Goal: Task Accomplishment & Management: Complete application form

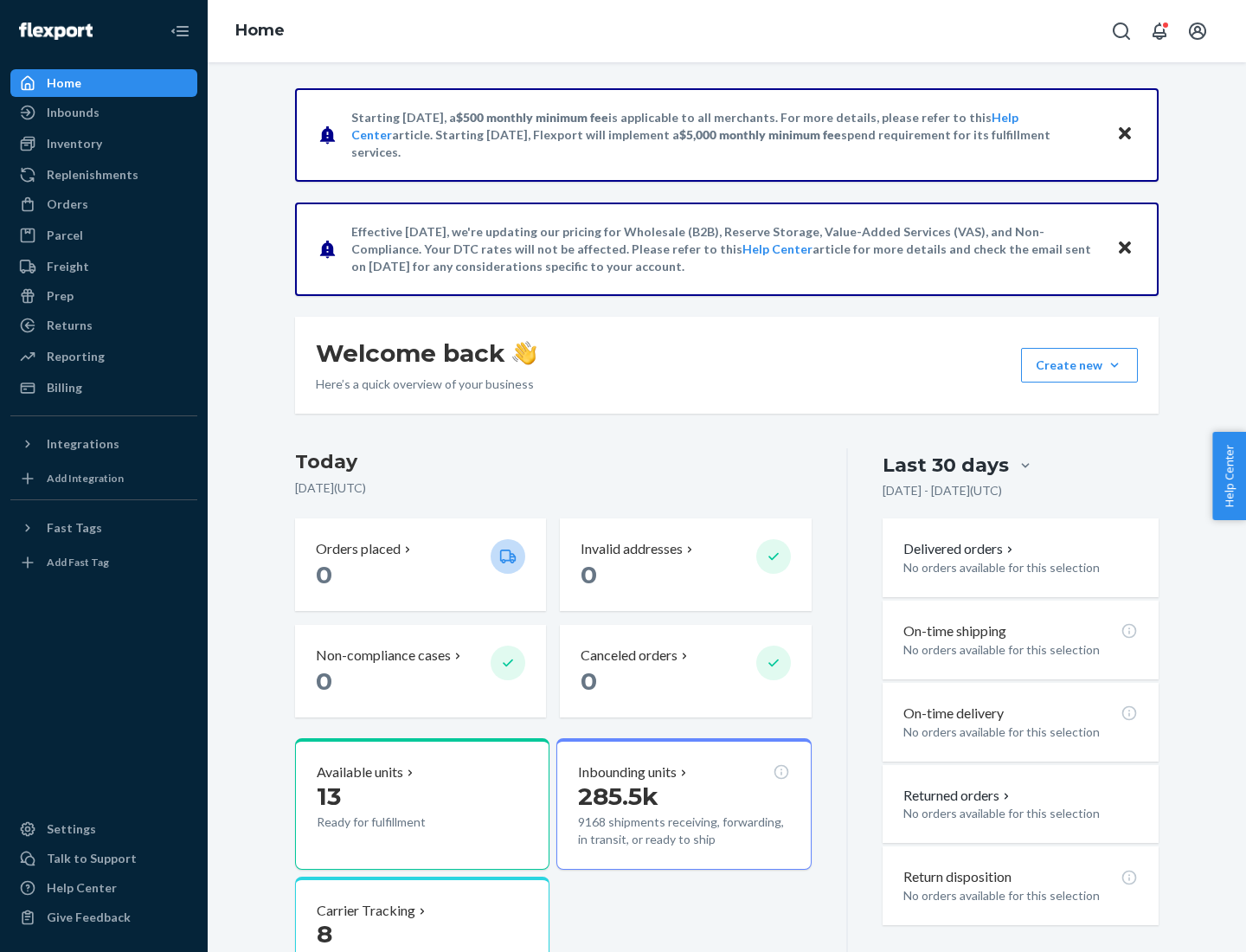
click at [1114, 365] on button "Create new Create new inbound Create new order Create new product" at bounding box center [1079, 366] width 117 height 35
click at [104, 112] on div "Inbounds" at bounding box center [104, 112] width 184 height 24
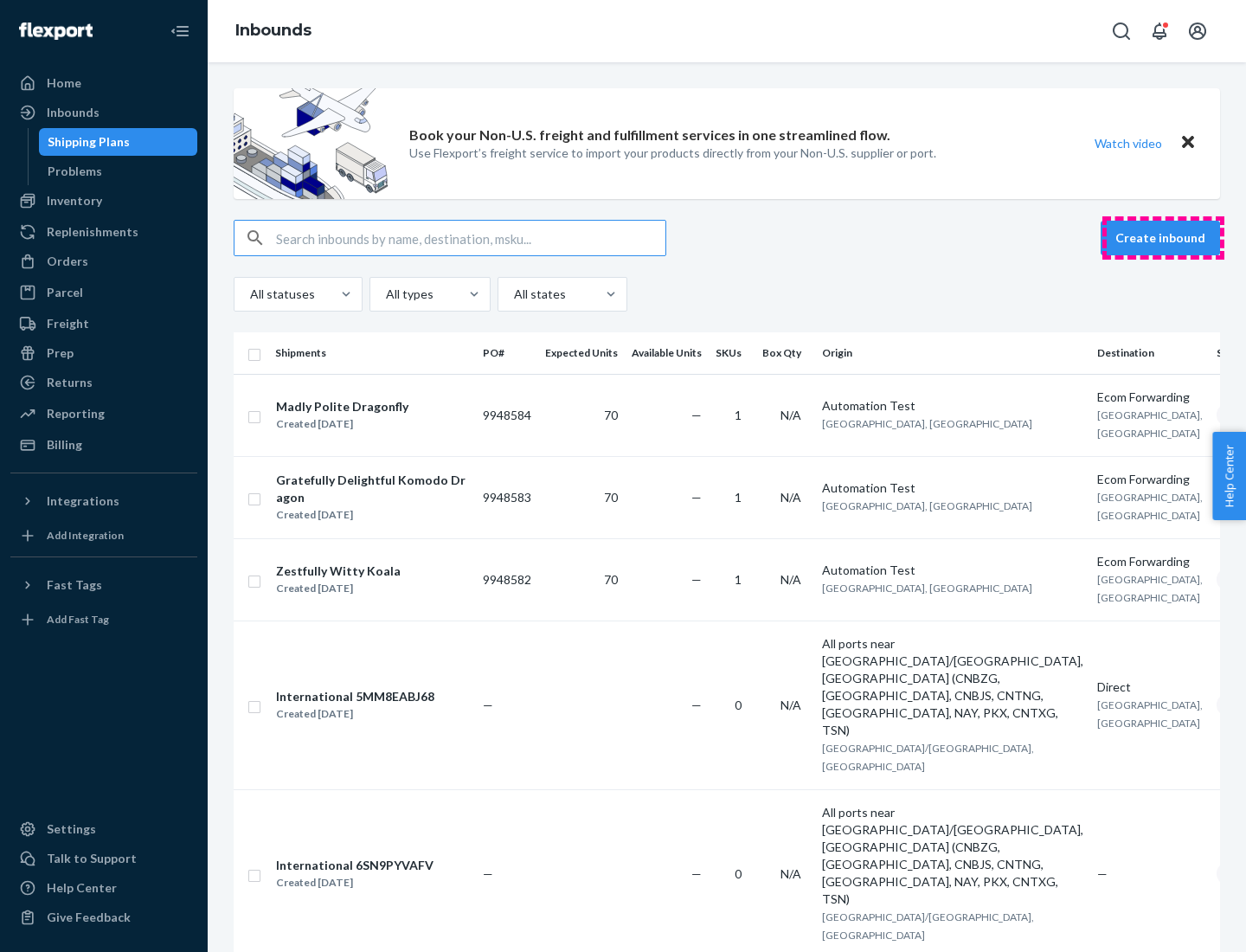
click at [1163, 238] on button "Create inbound" at bounding box center [1160, 238] width 119 height 35
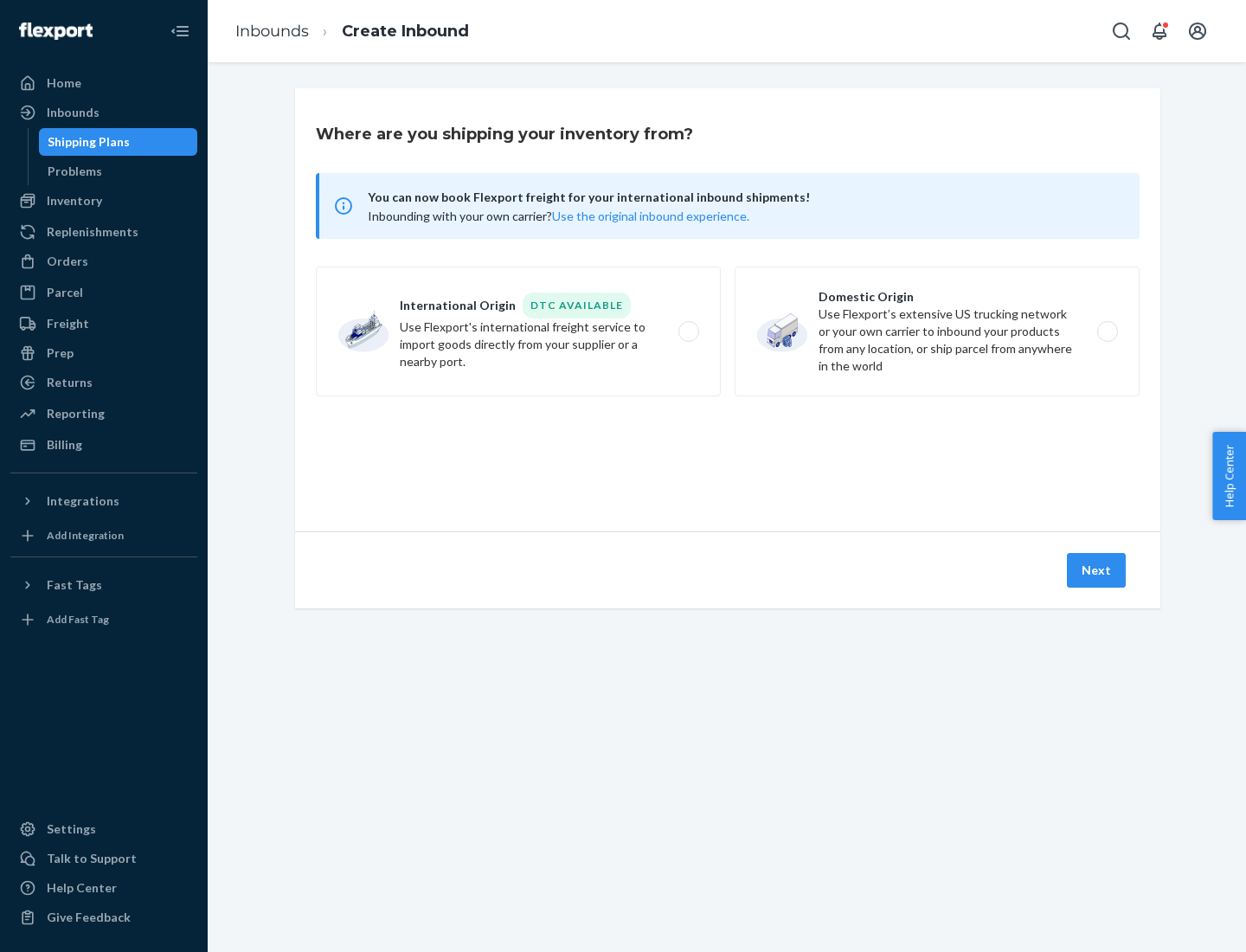
click at [937, 332] on label "Domestic Origin Use Flexport’s extensive US trucking network or your own carrie…" at bounding box center [936, 331] width 405 height 130
click at [1107, 332] on input "Domestic Origin Use Flexport’s extensive US trucking network or your own carrie…" at bounding box center [1112, 332] width 12 height 12
radio input "true"
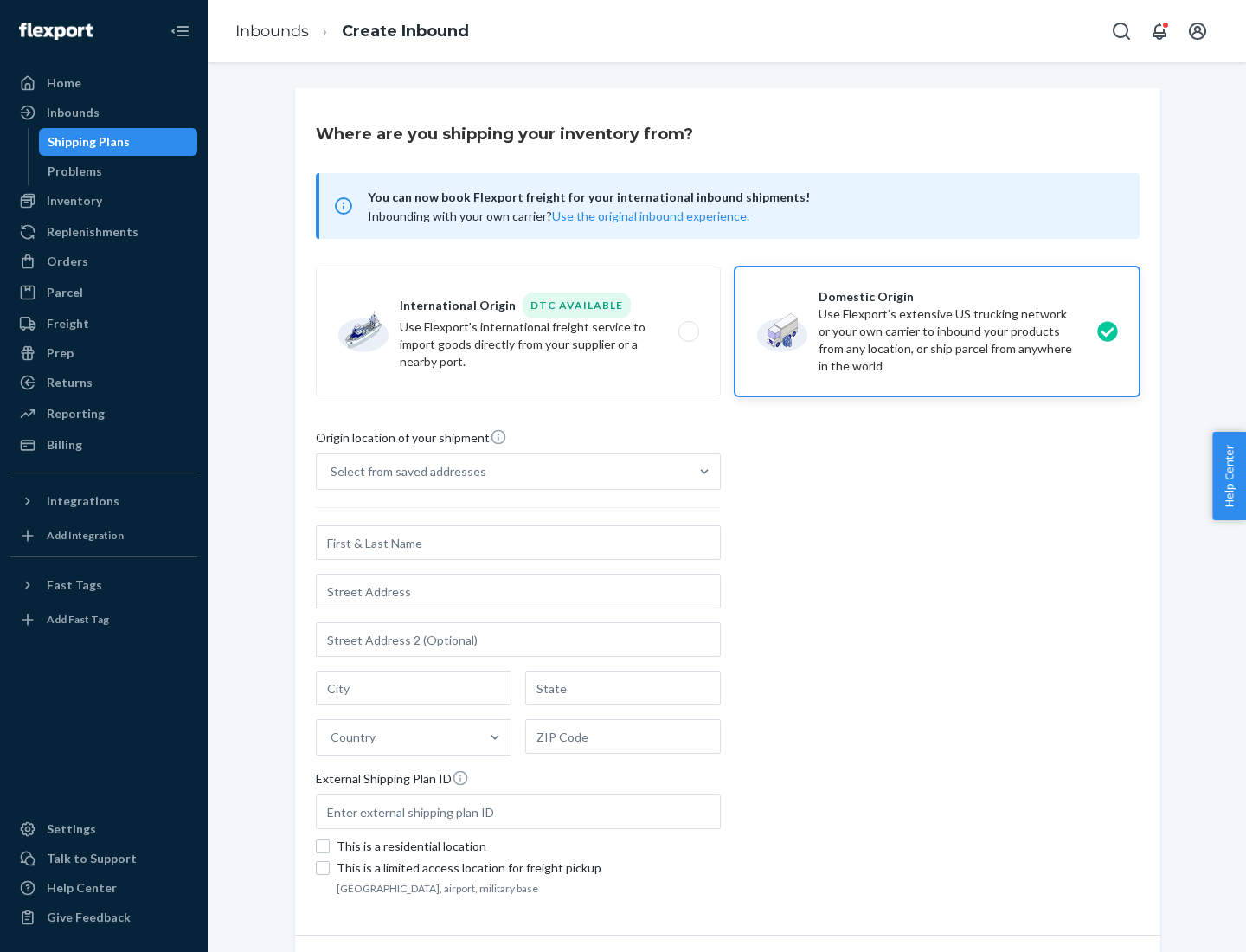
click at [503, 471] on div "Select from saved addresses" at bounding box center [502, 472] width 372 height 35
click at [332, 471] on input "Select from saved addresses" at bounding box center [332, 472] width 2 height 17
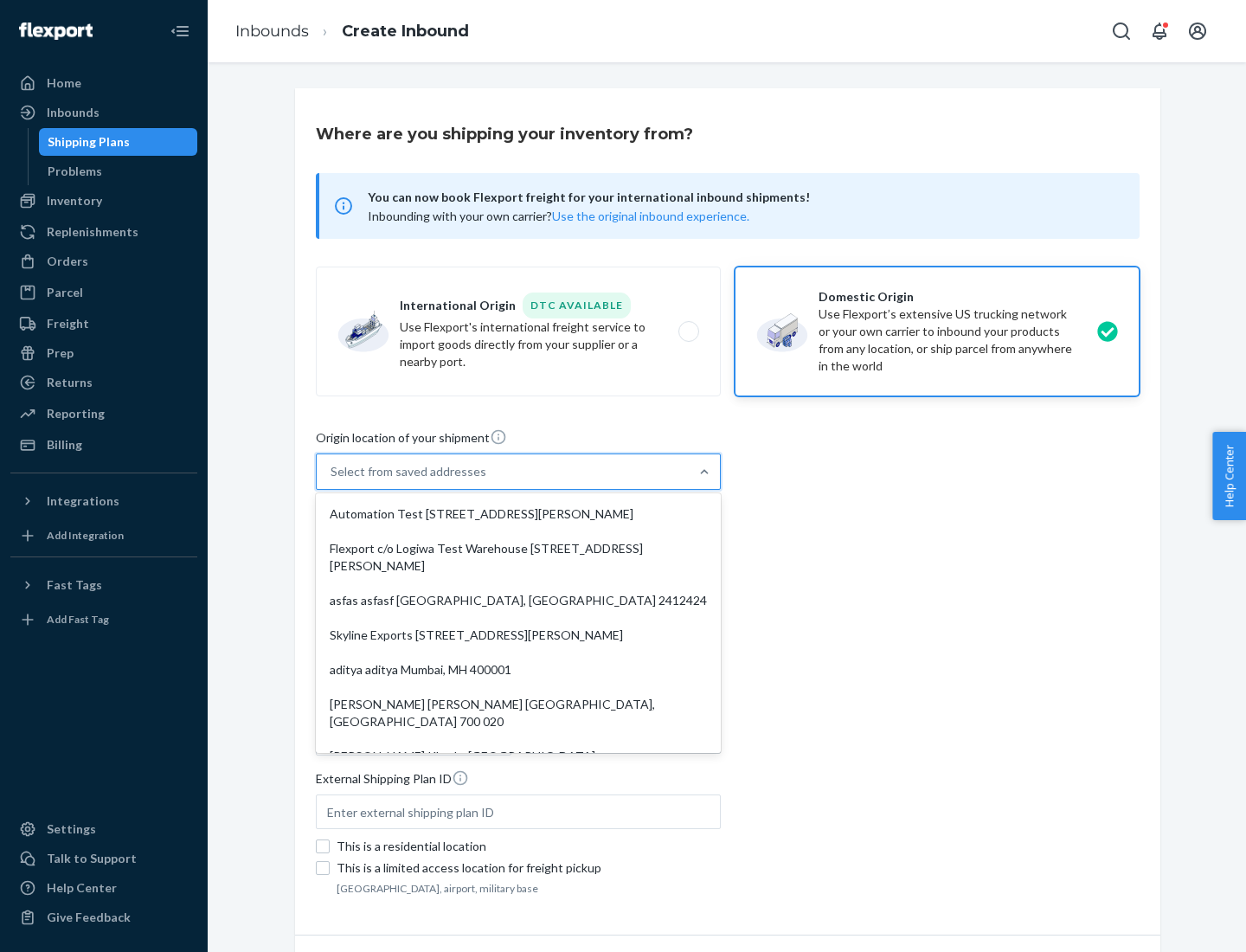
scroll to position [7, 0]
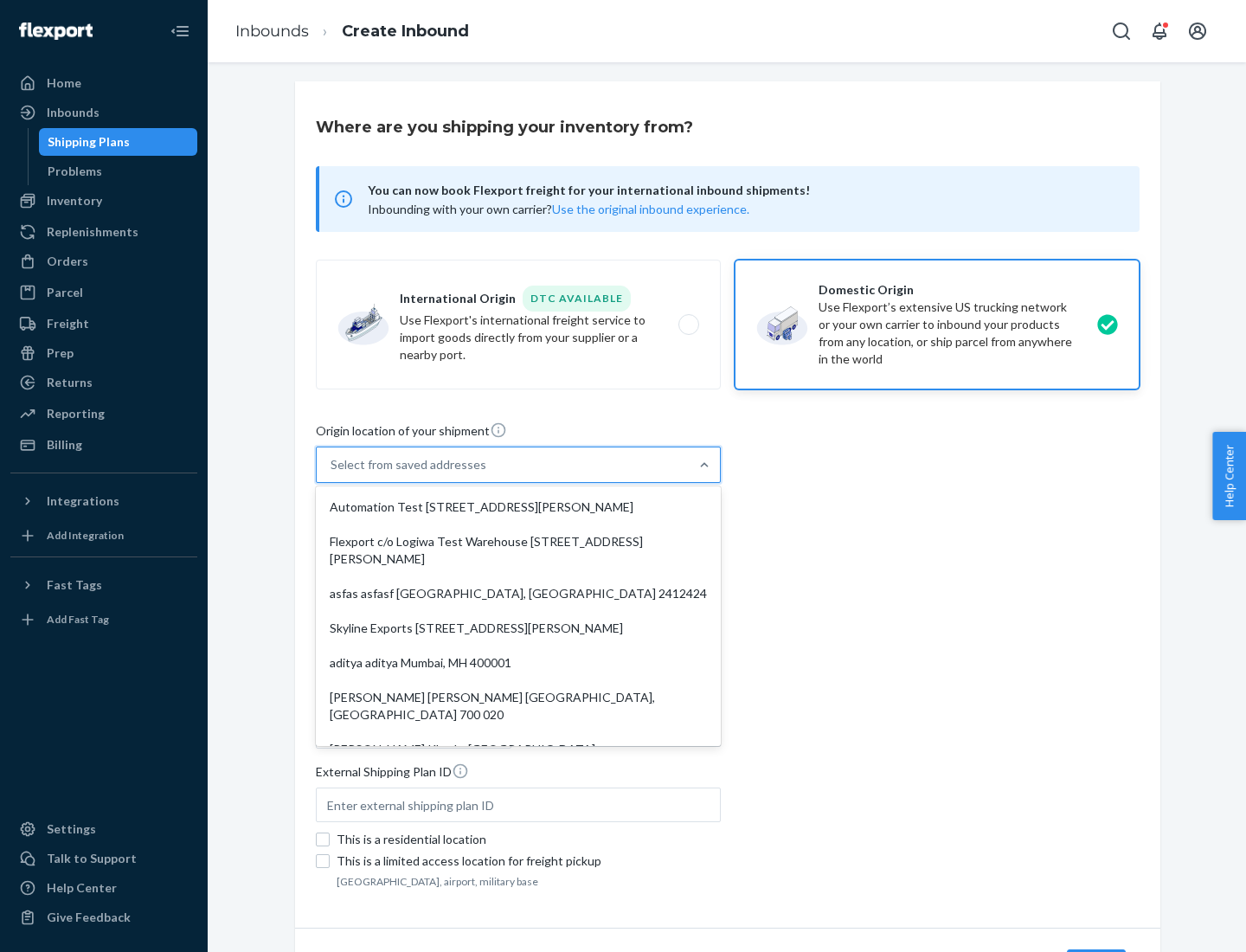
click at [519, 507] on div "Automation Test [STREET_ADDRESS][PERSON_NAME]" at bounding box center [518, 507] width 398 height 35
click at [332, 473] on input "option Automation Test [STREET_ADDRESS][PERSON_NAME]. 9 results available. Use …" at bounding box center [332, 464] width 2 height 17
type input "Automation Test"
type input "9th Floor"
type input "[GEOGRAPHIC_DATA]"
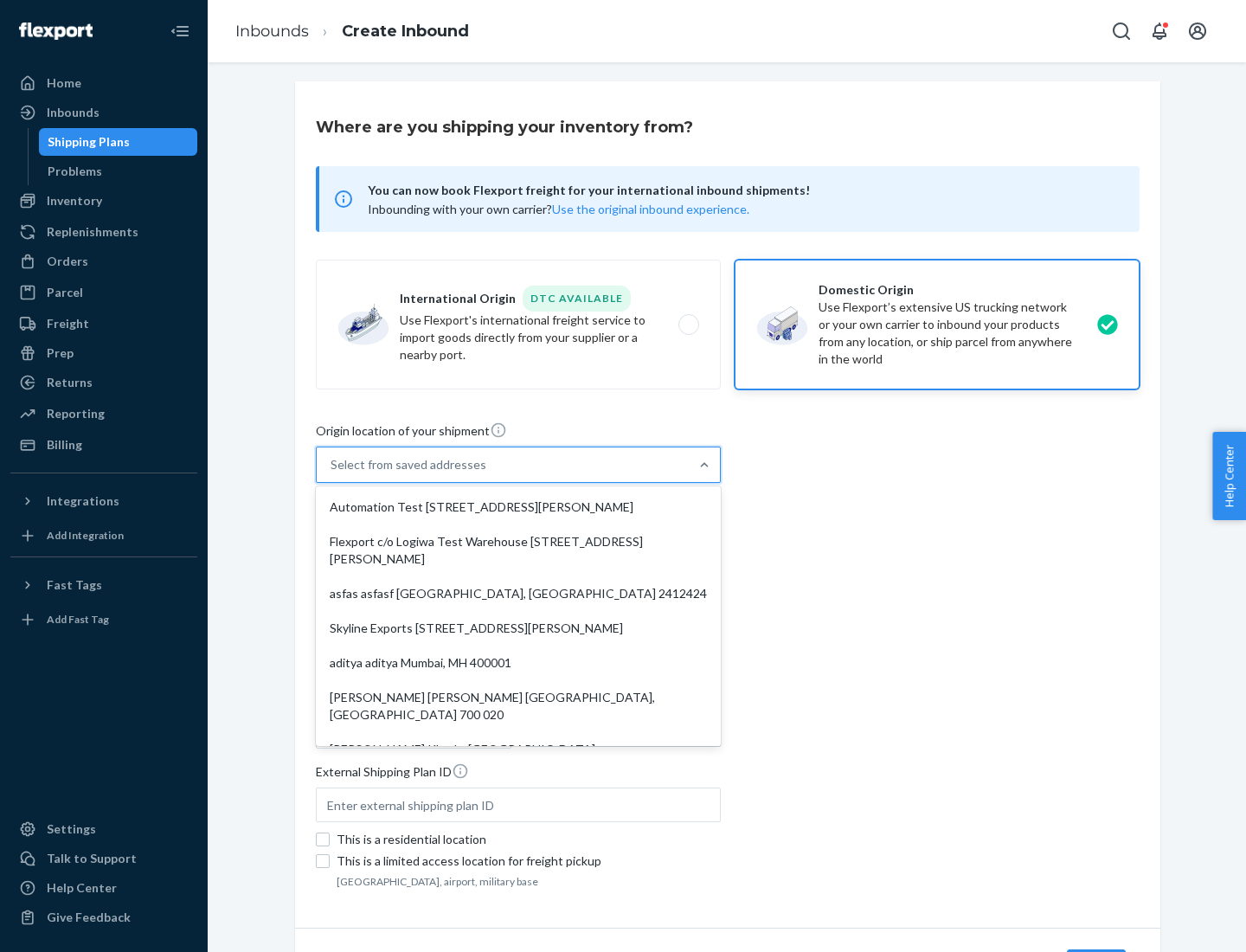
type input "CA"
type input "94104"
type input "[STREET_ADDRESS][PERSON_NAME]"
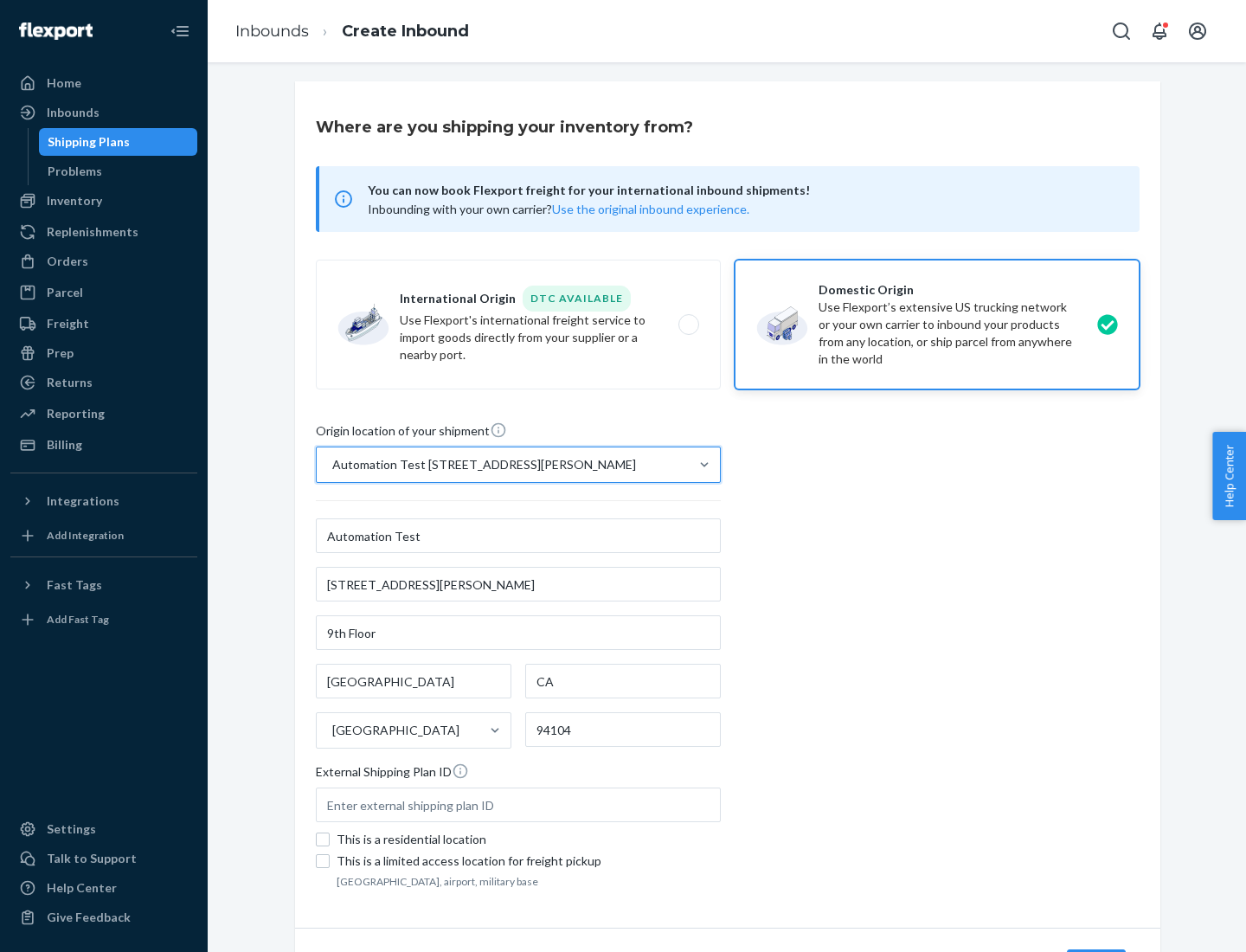
scroll to position [102, 0]
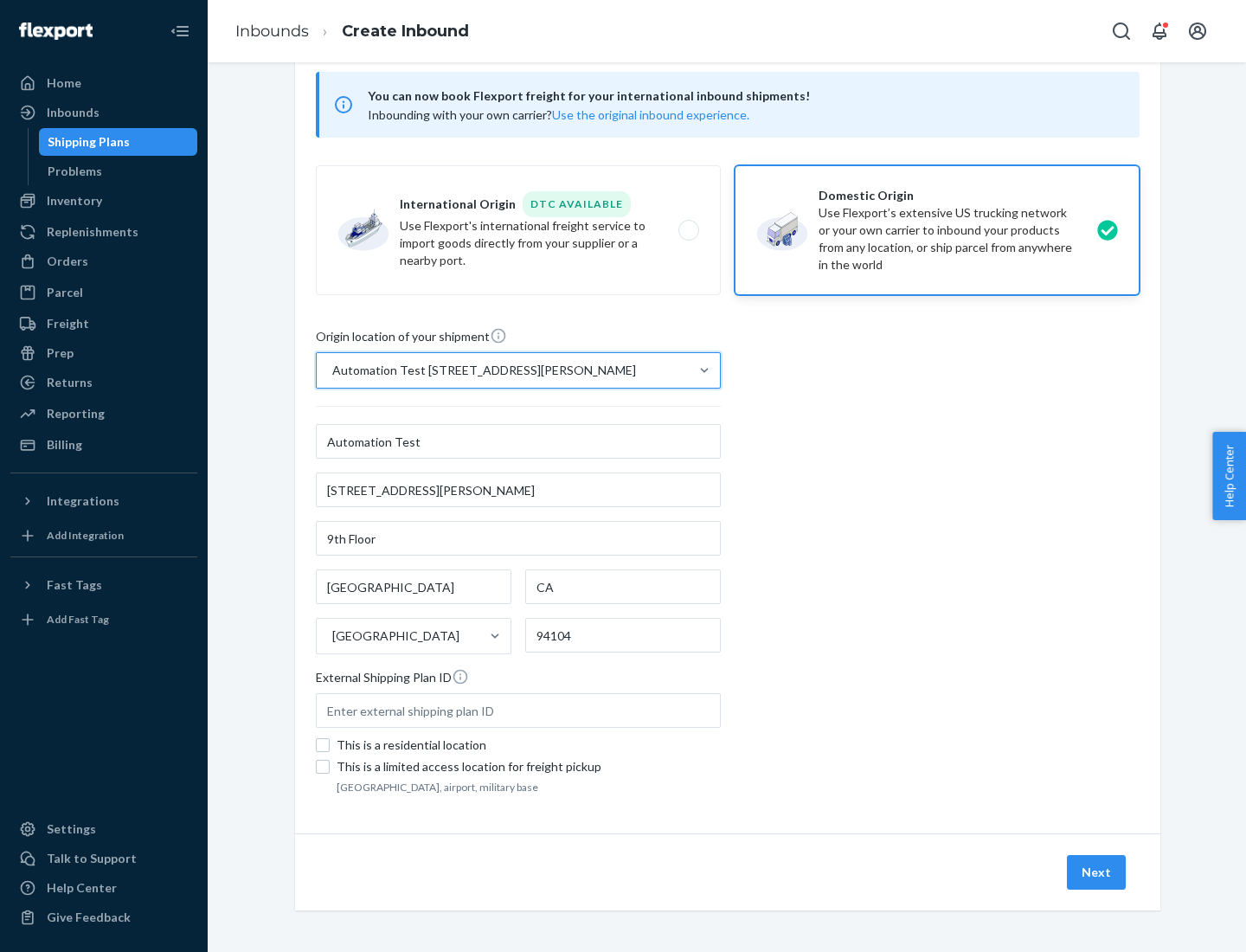
click at [1097, 873] on button "Next" at bounding box center [1096, 873] width 59 height 35
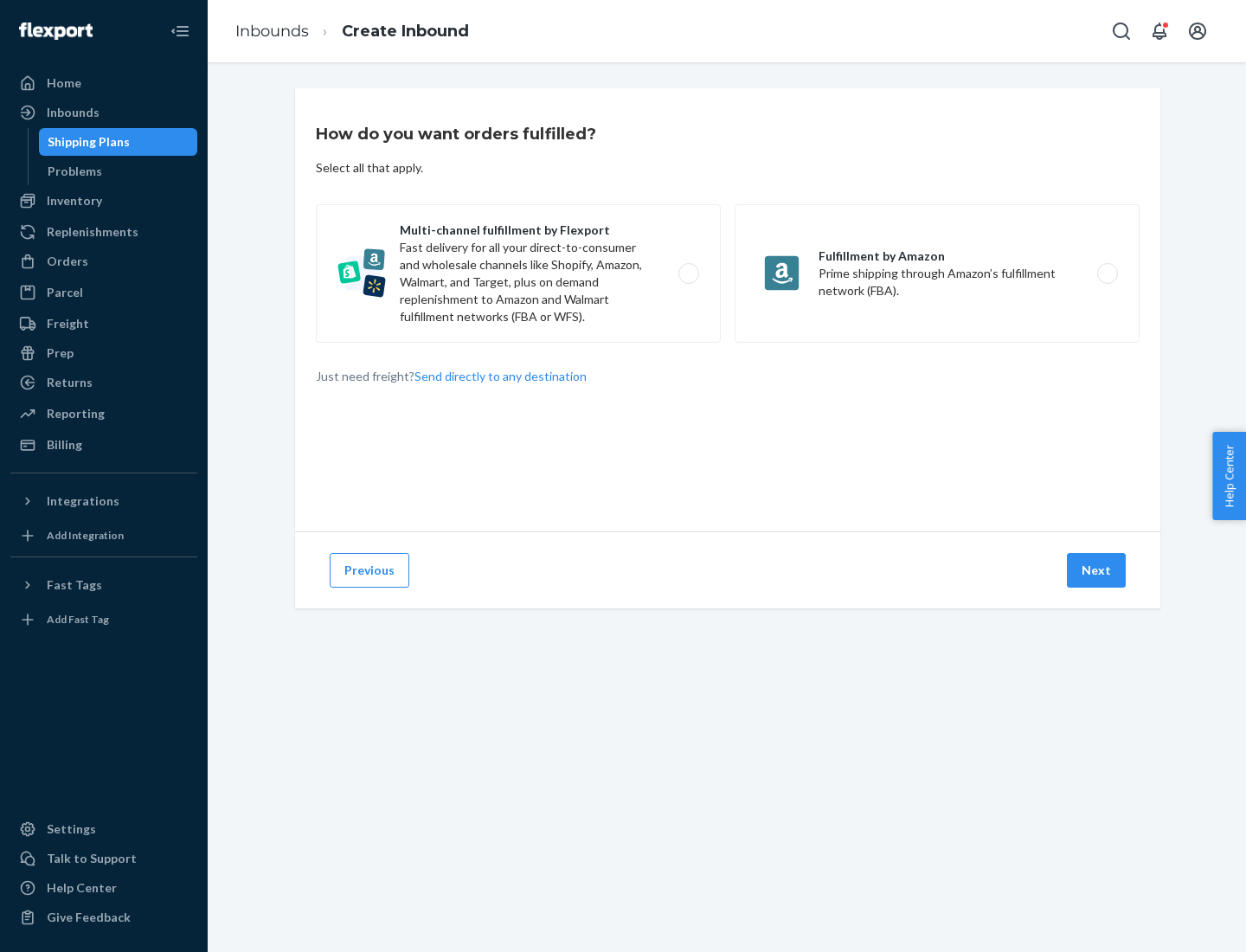
click at [519, 274] on label "Multi-channel fulfillment by Flexport Fast delivery for all your direct-to-cons…" at bounding box center [518, 273] width 405 height 138
click at [688, 274] on input "Multi-channel fulfillment by Flexport Fast delivery for all your direct-to-cons…" at bounding box center [694, 274] width 12 height 12
radio input "true"
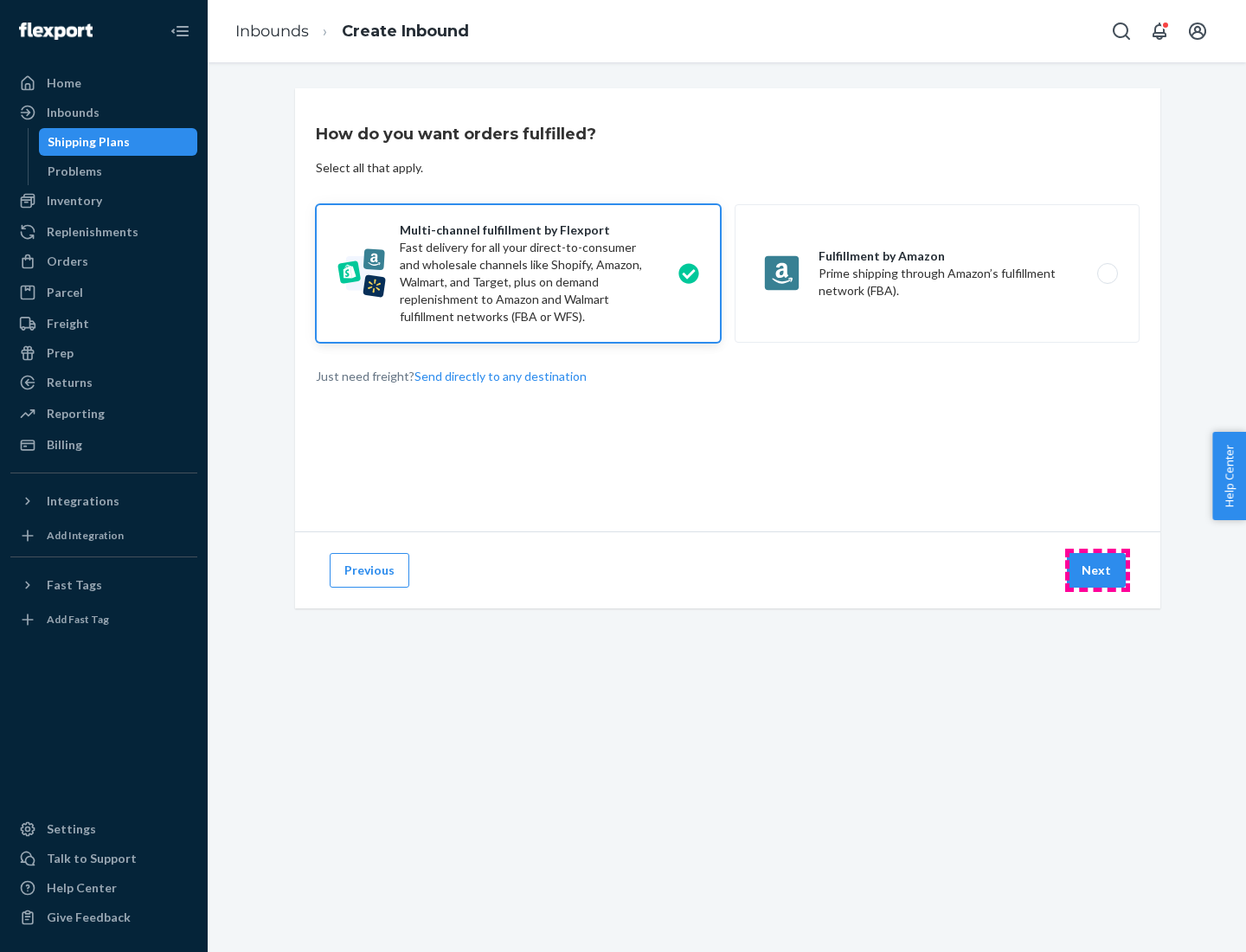
click at [1097, 570] on button "Next" at bounding box center [1096, 571] width 59 height 35
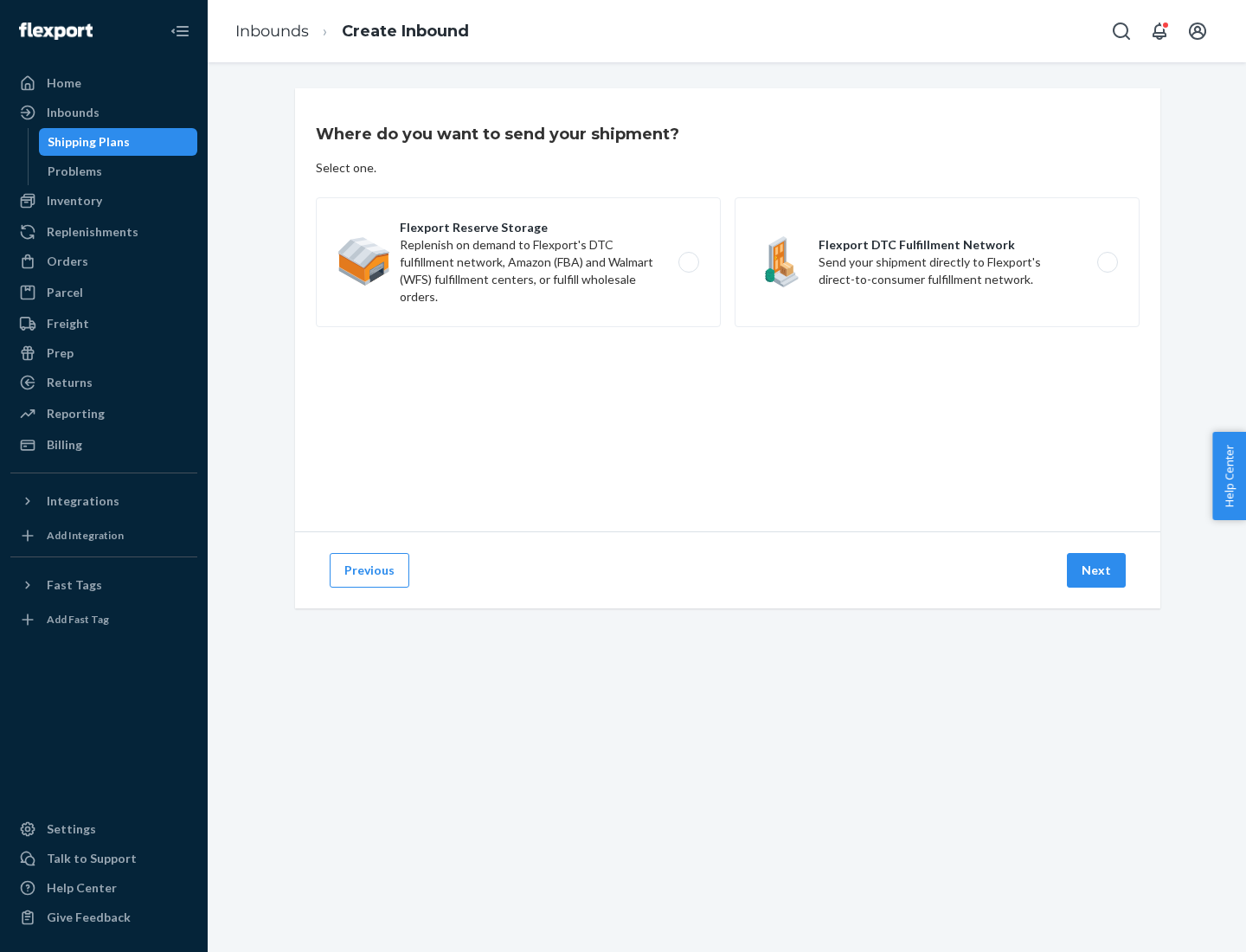
click at [937, 262] on label "Flexport DTC Fulfillment Network Send your shipment directly to Flexport's dire…" at bounding box center [936, 262] width 405 height 130
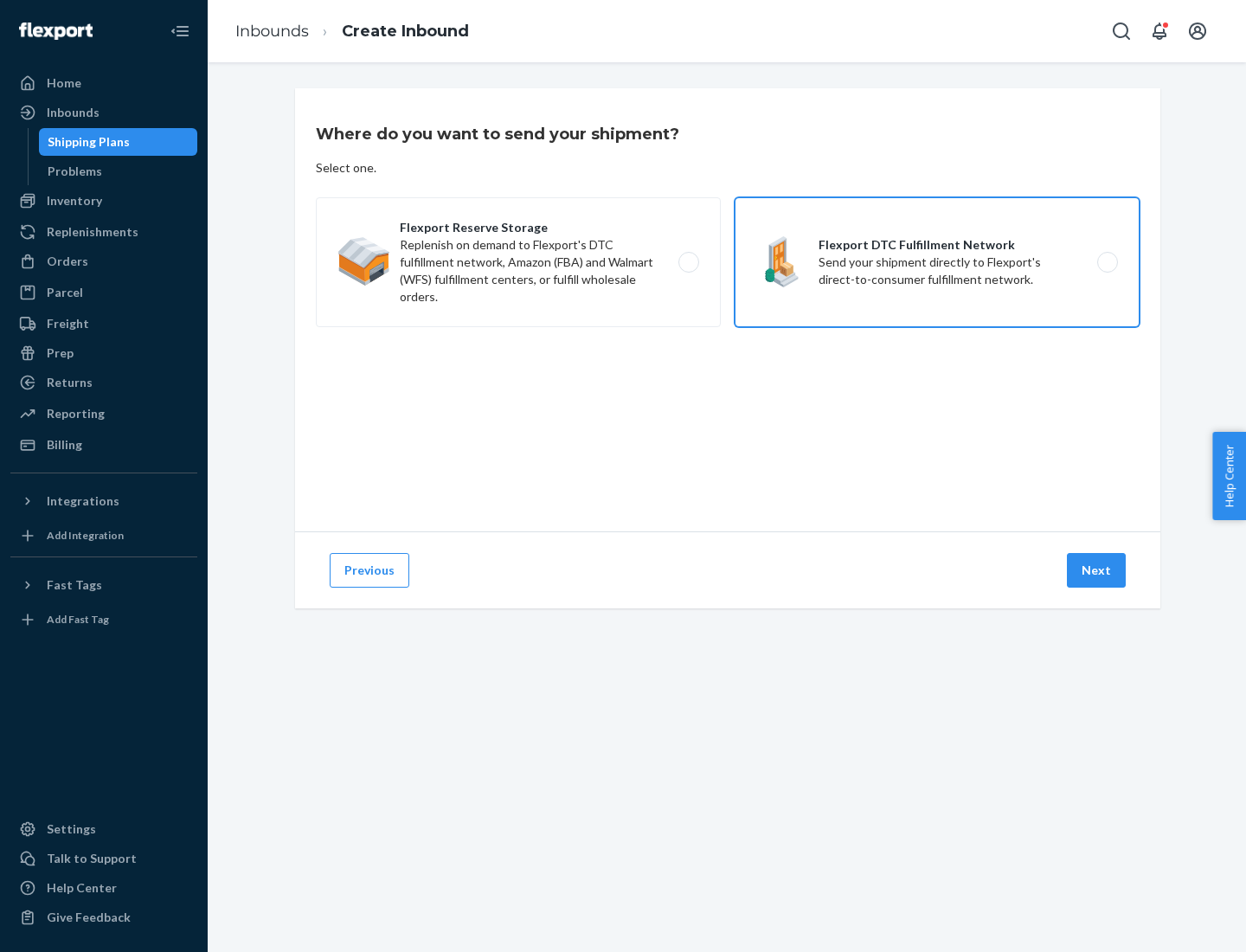
click at [1107, 262] on input "Flexport DTC Fulfillment Network Send your shipment directly to Flexport's dire…" at bounding box center [1112, 263] width 12 height 12
radio input "true"
click at [1097, 570] on button "Next" at bounding box center [1096, 571] width 59 height 35
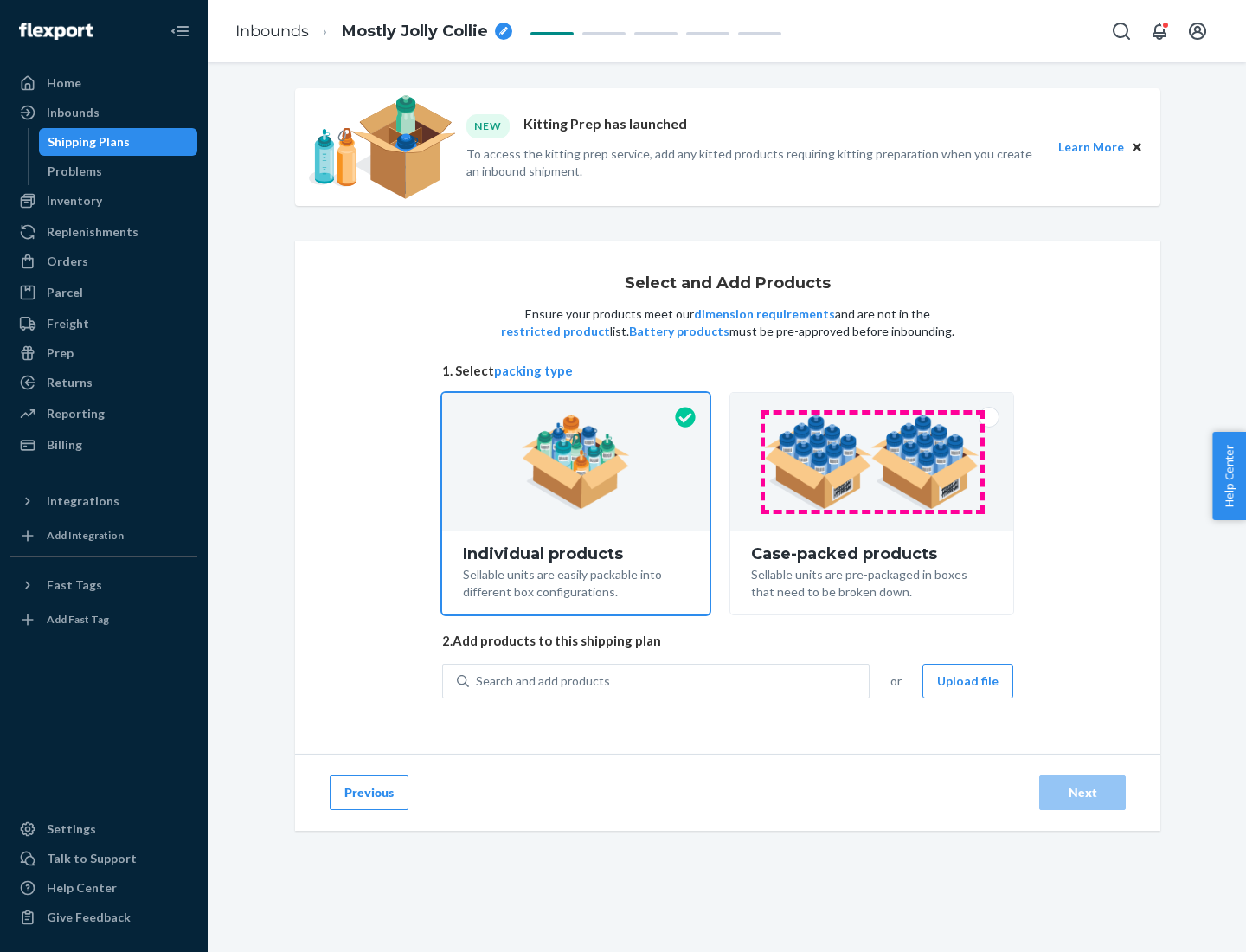
click at [873, 462] on img at bounding box center [872, 461] width 216 height 95
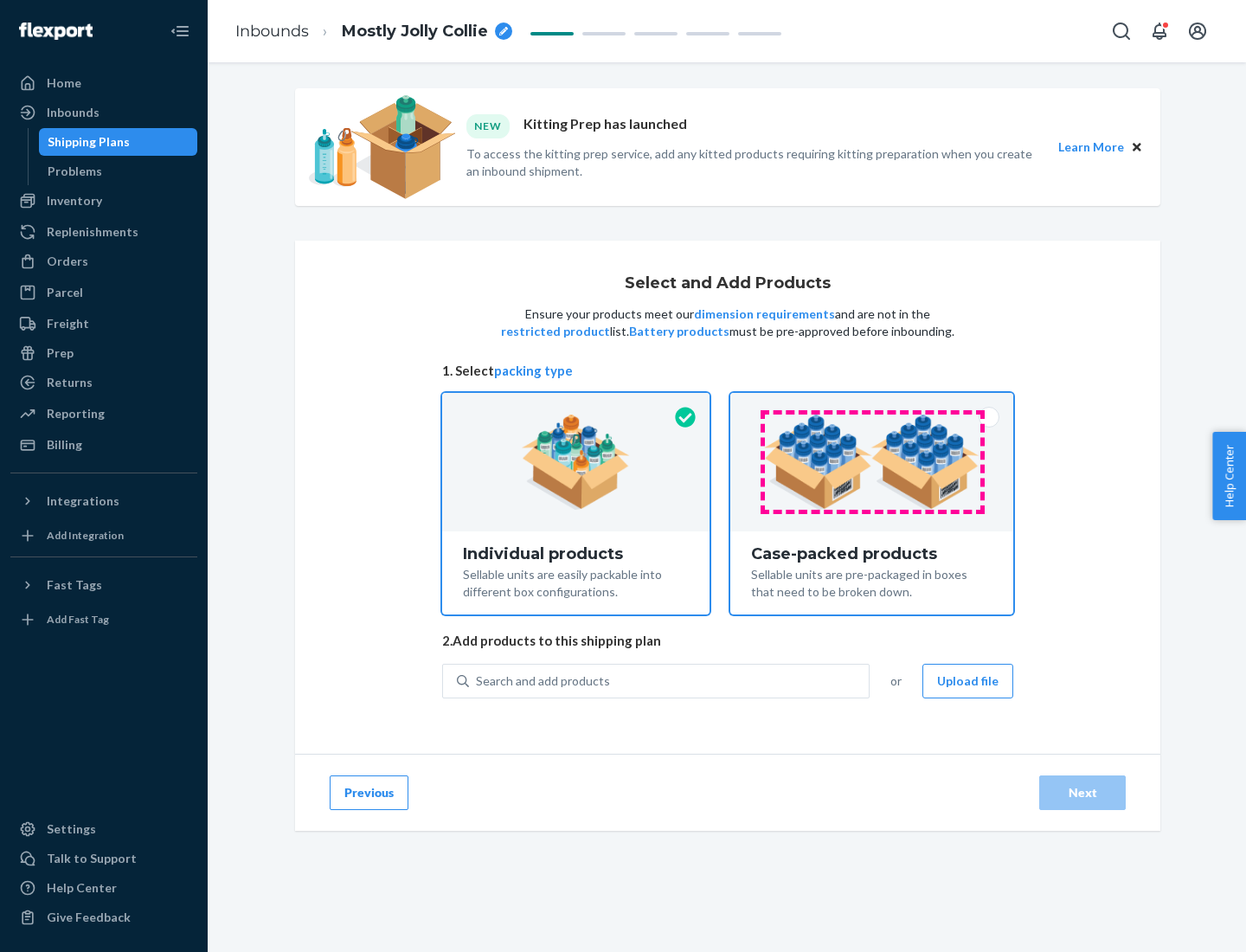
click at [873, 404] on input "Case-packed products Sellable units are pre-packaged in boxes that need to be b…" at bounding box center [872, 399] width 12 height 12
radio input "true"
radio input "false"
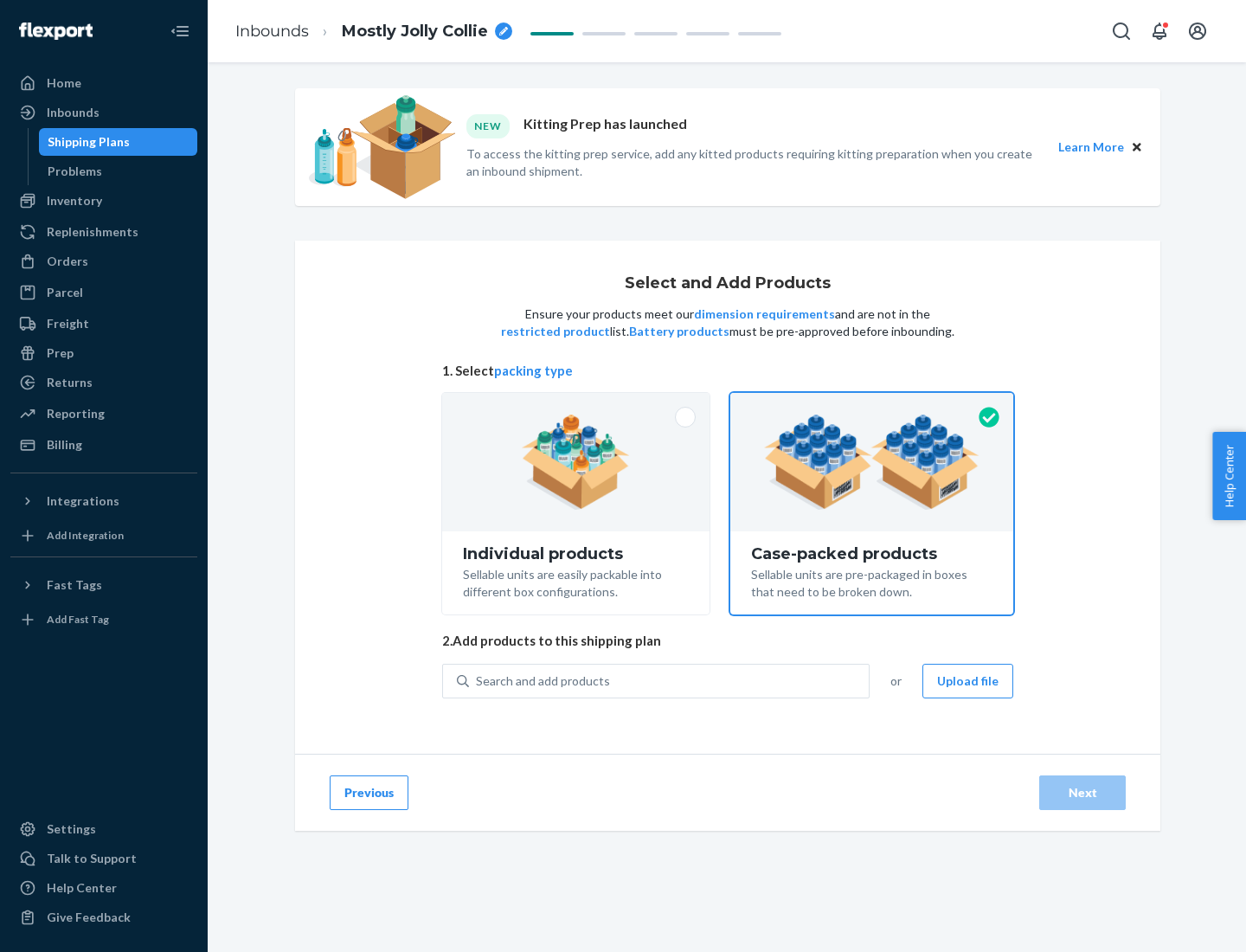
click at [669, 680] on div "Search and add products" at bounding box center [668, 681] width 400 height 31
click at [478, 680] on input "Search and add products" at bounding box center [477, 681] width 2 height 17
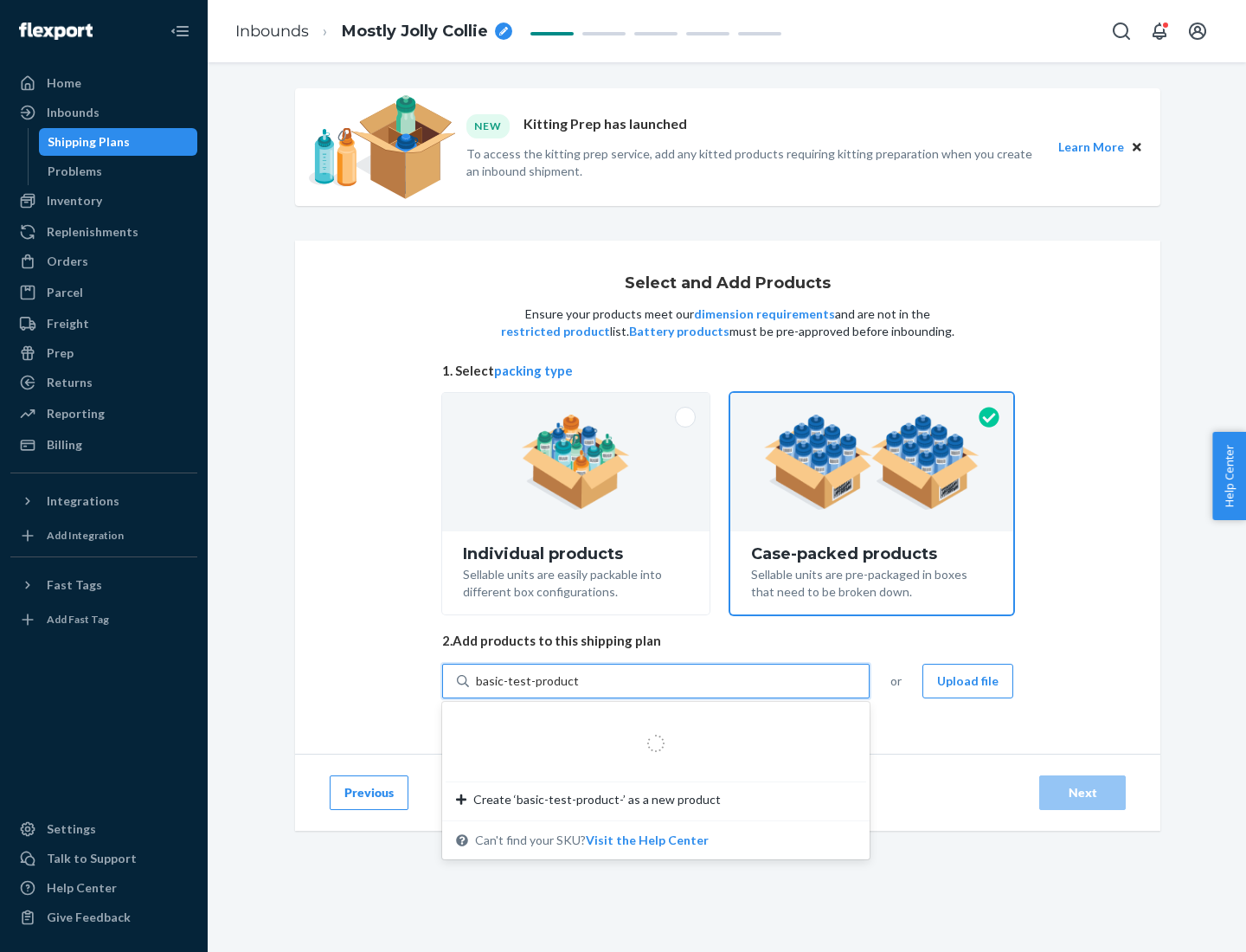
type input "basic-test-product-1"
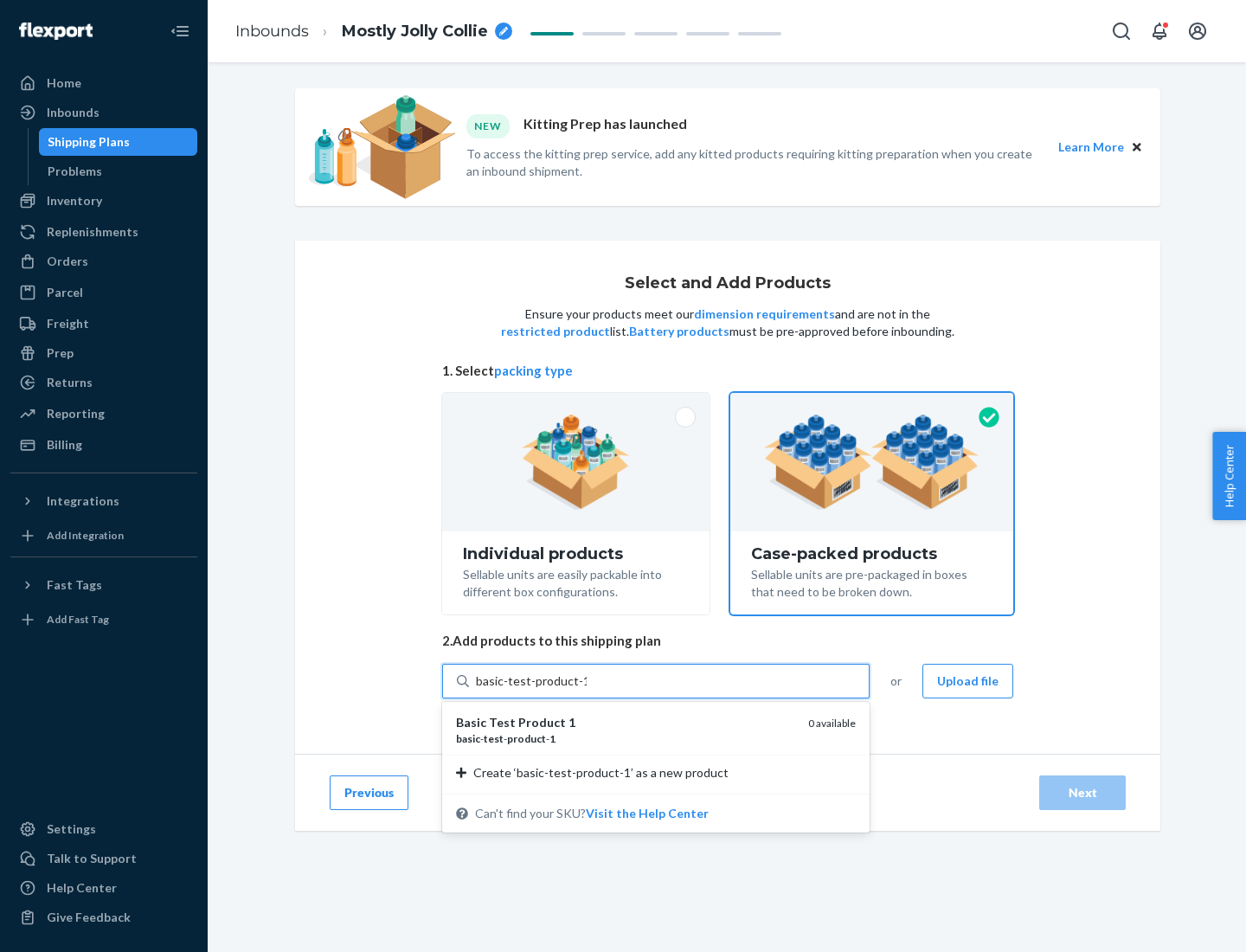
click at [626, 738] on div "basic - test - product - 1" at bounding box center [625, 738] width 339 height 15
click at [586, 690] on input "basic-test-product-1" at bounding box center [531, 681] width 110 height 17
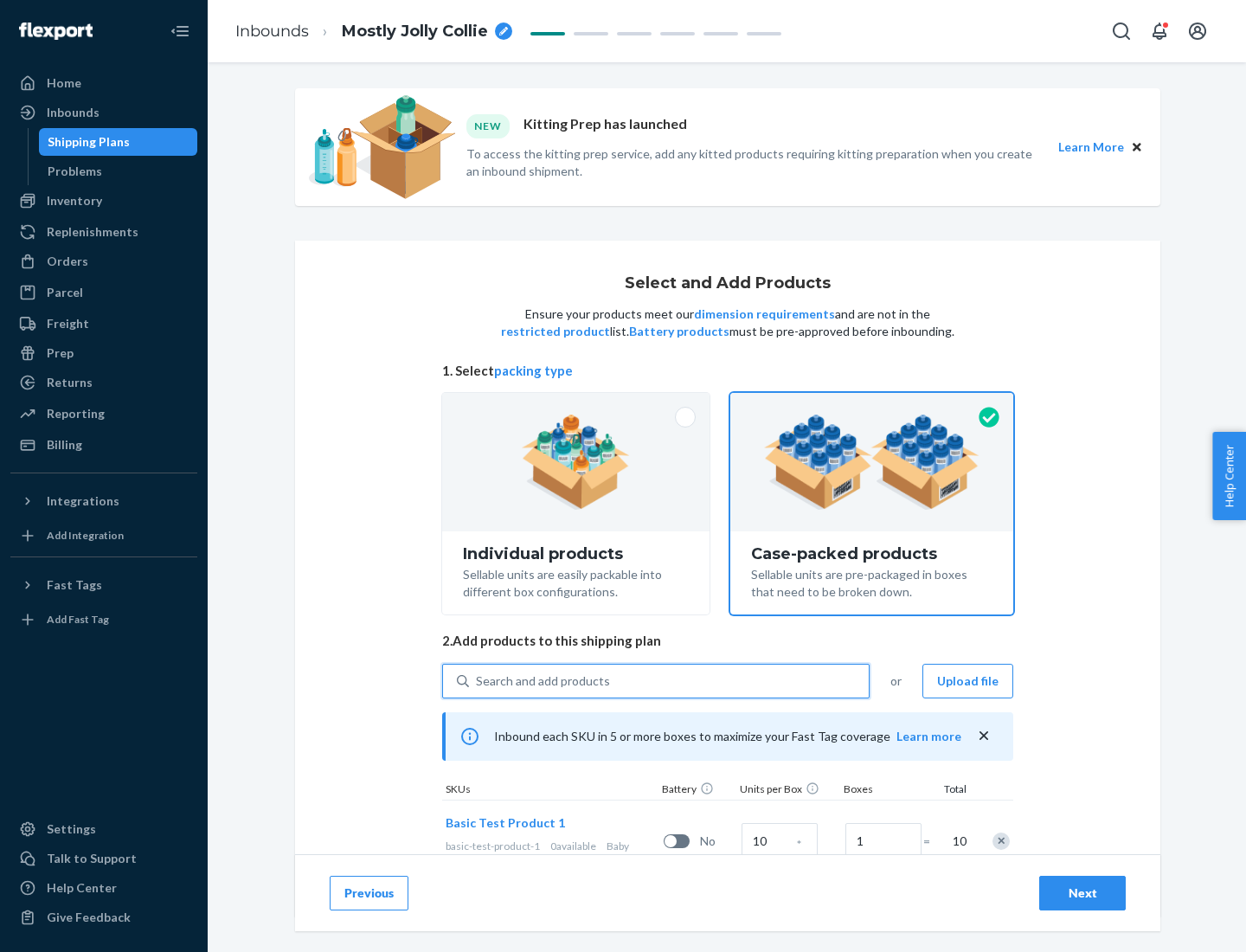
scroll to position [62, 0]
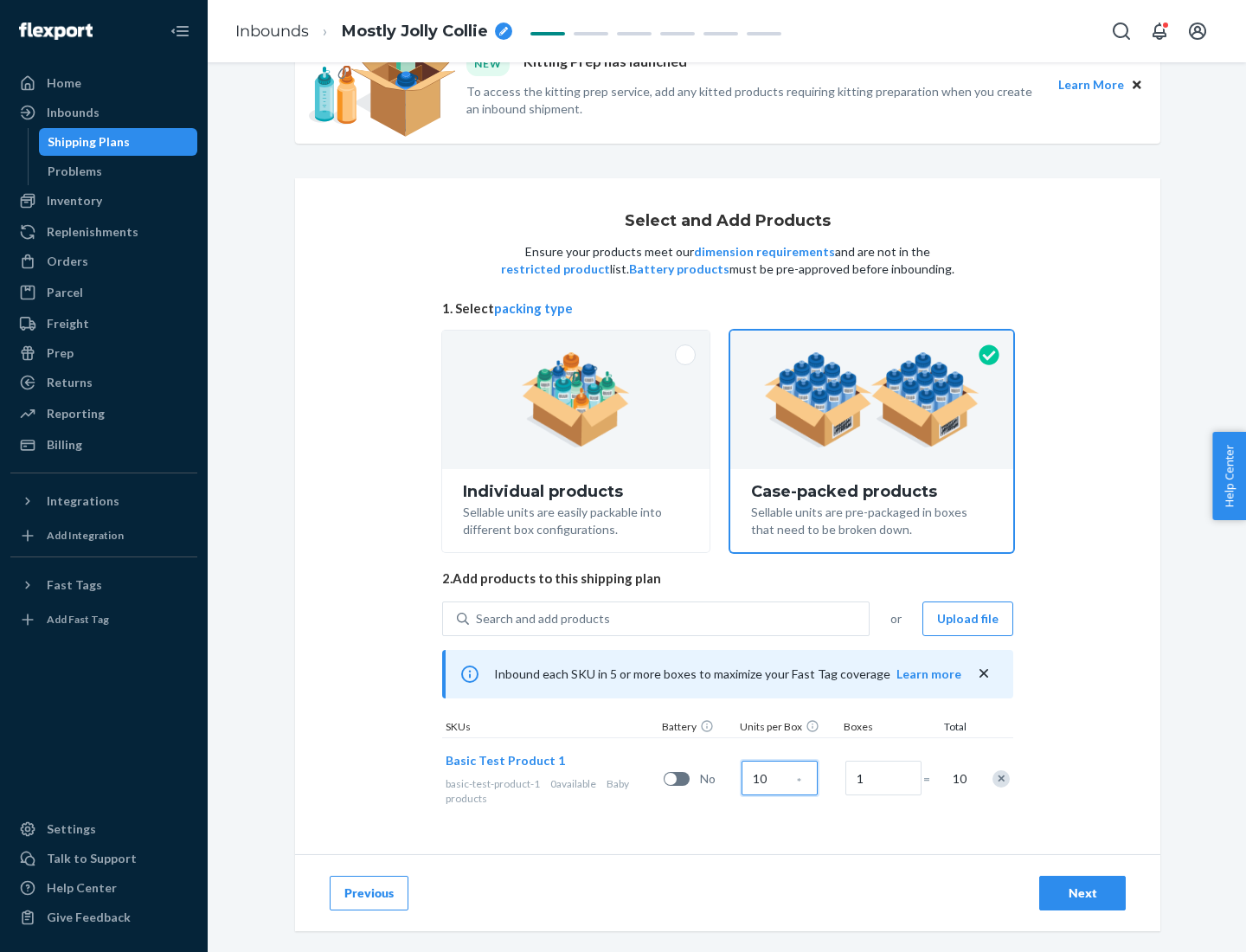
type input "10"
type input "7"
click at [1083, 893] on div "Next" at bounding box center [1082, 893] width 57 height 17
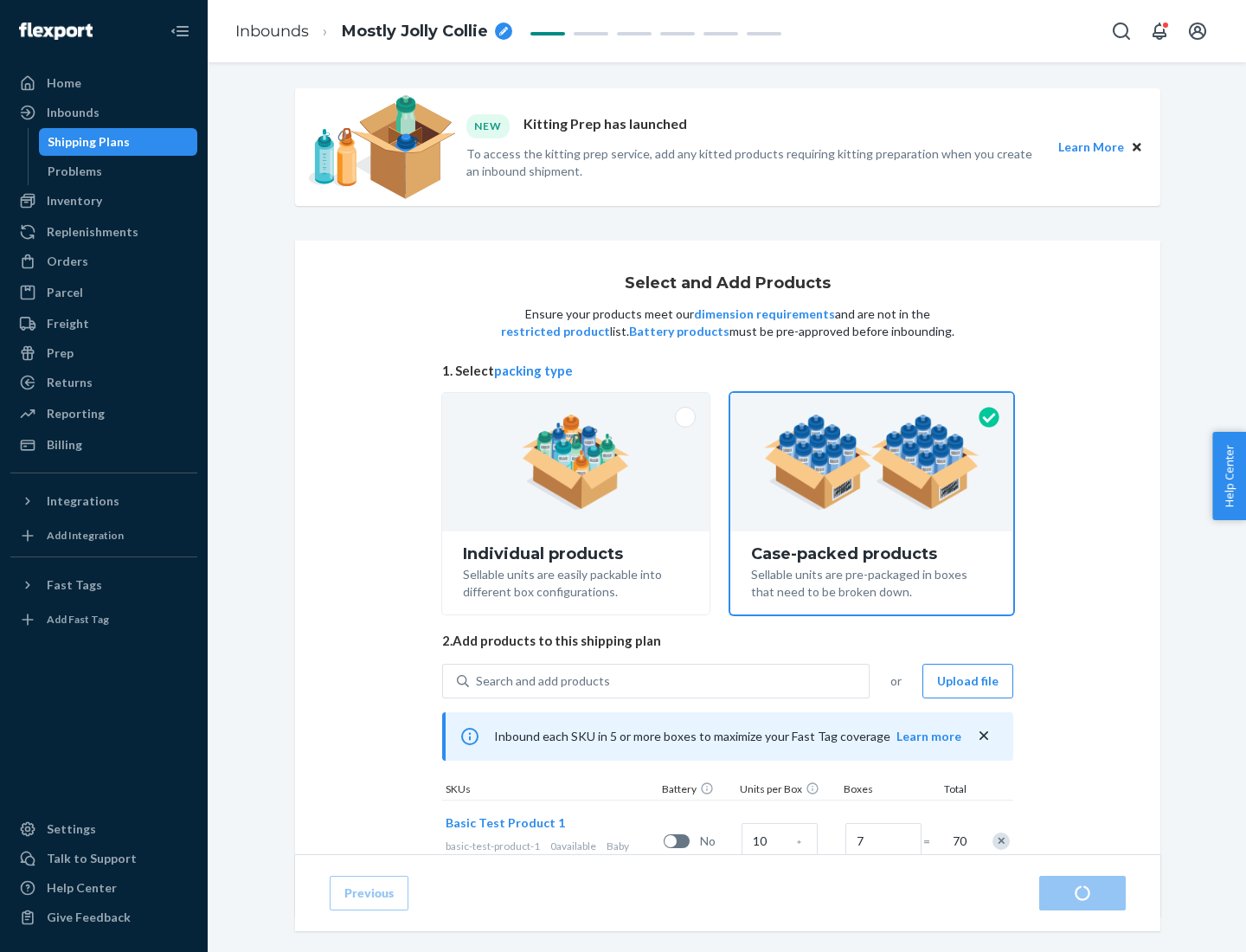
radio input "true"
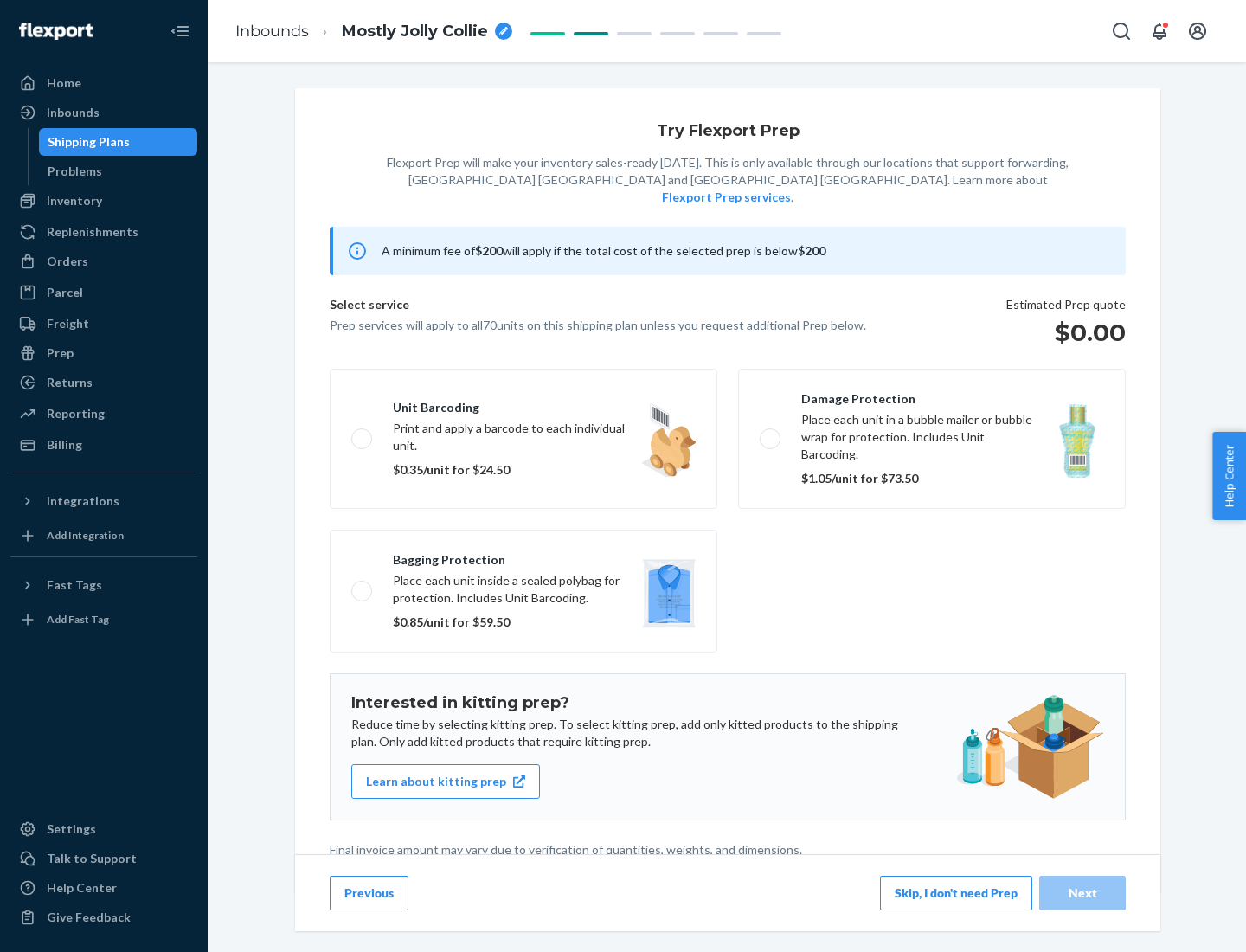
scroll to position [4, 0]
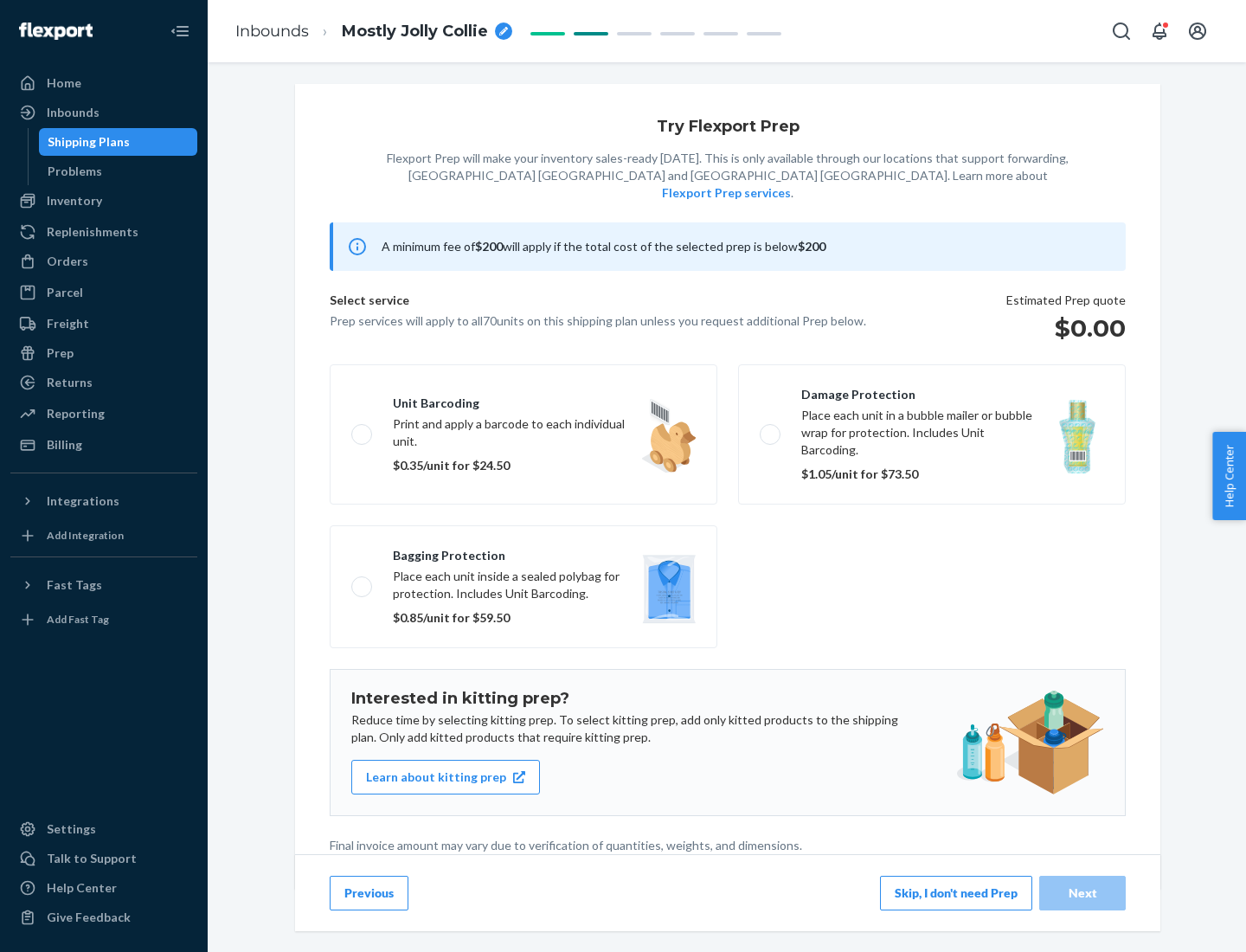
click at [956, 892] on button "Skip, I don't need Prep" at bounding box center [956, 893] width 152 height 35
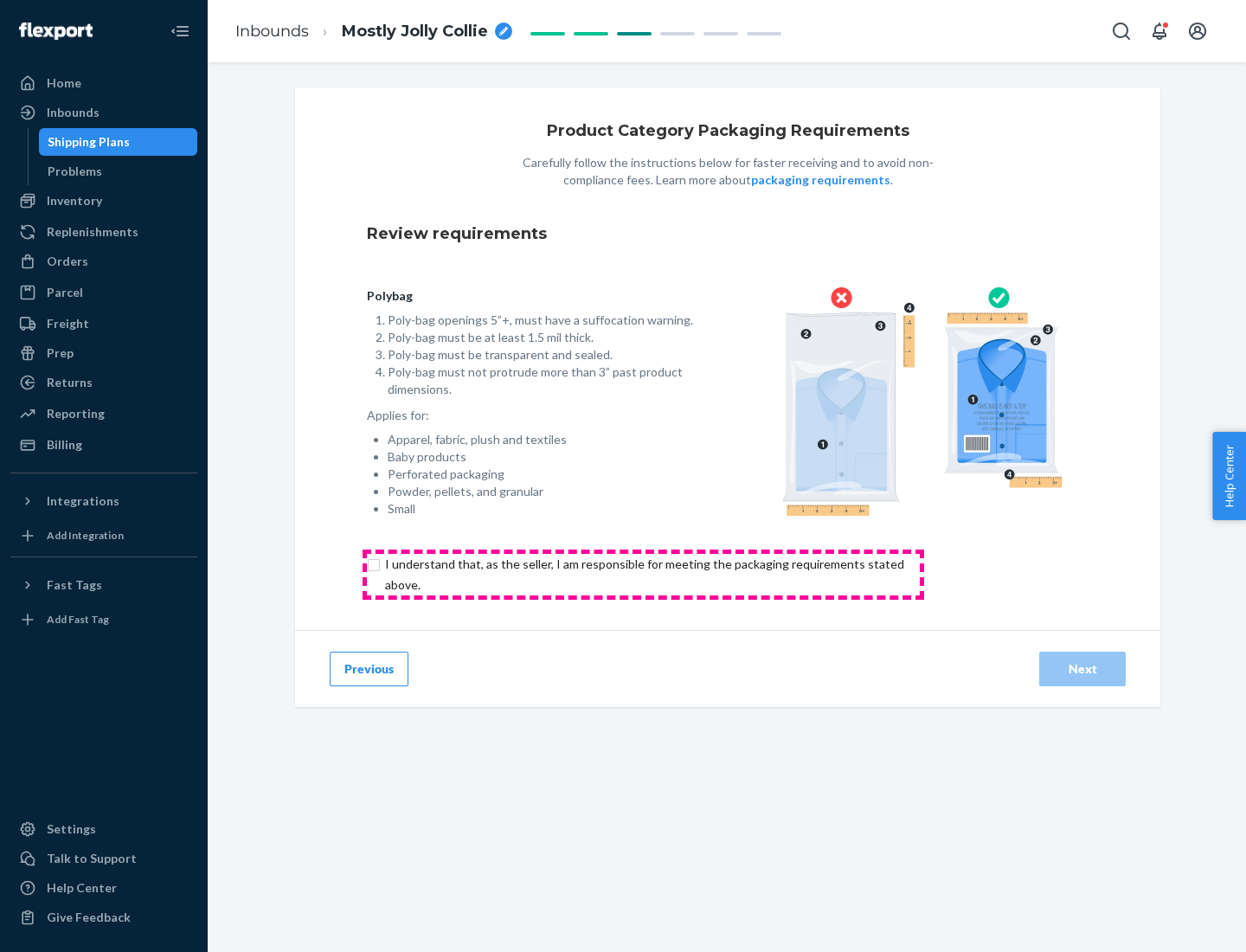
click at [643, 574] on input "checkbox" at bounding box center [654, 574] width 576 height 42
checkbox input "true"
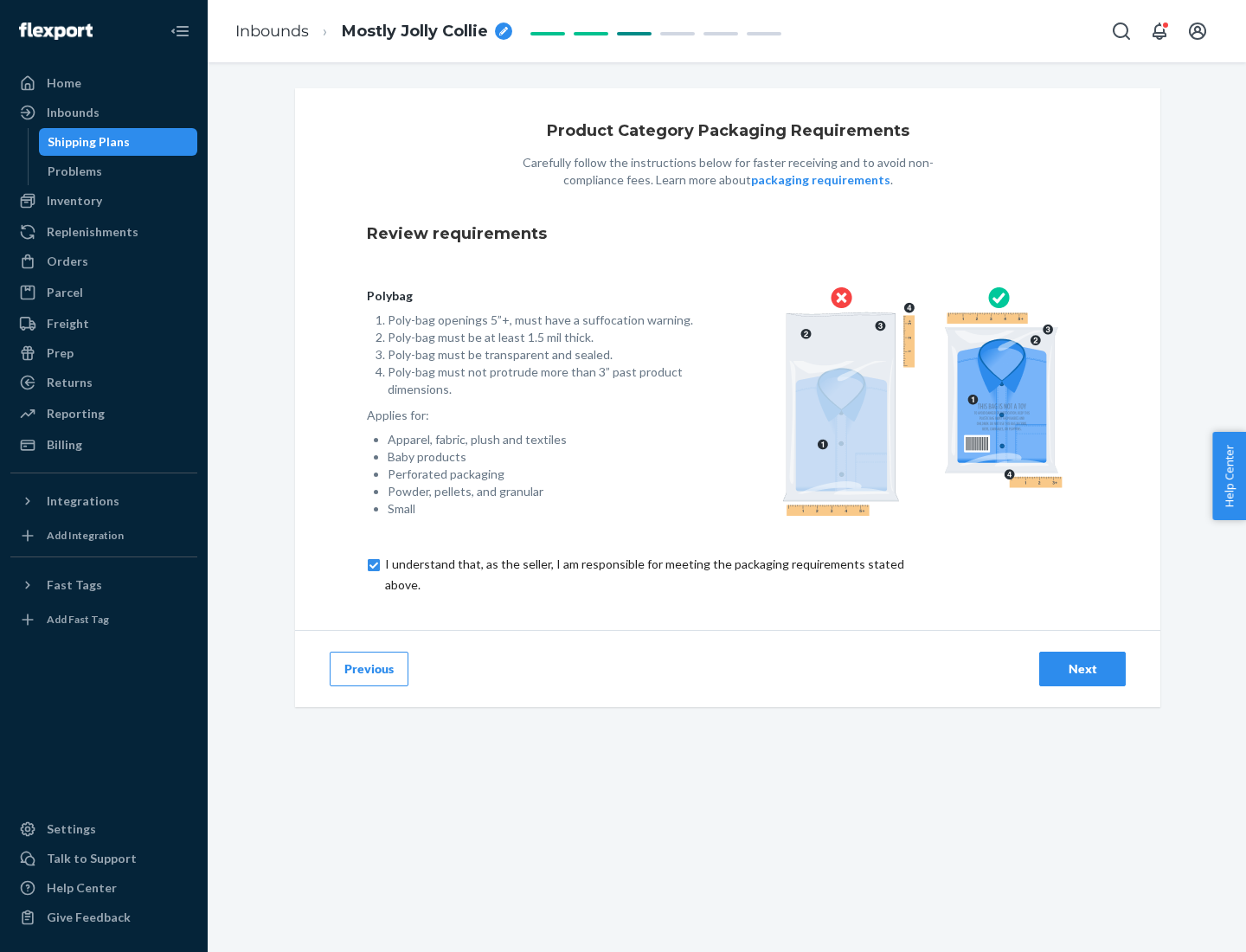
click at [1083, 668] on div "Next" at bounding box center [1082, 669] width 57 height 17
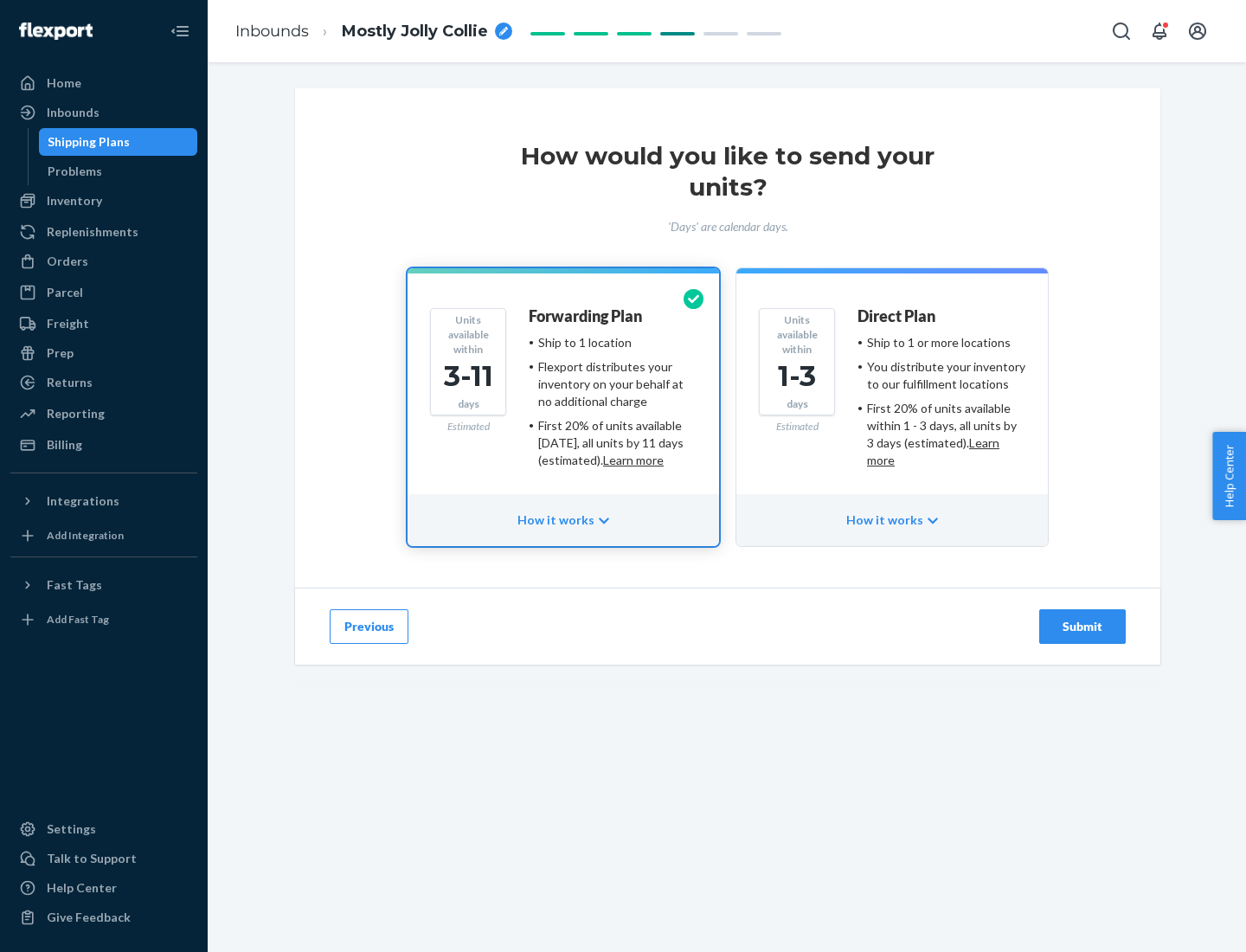
click at [892, 395] on ul "Ship to 1 or more locations You distribute your inventory to our fulfillment lo…" at bounding box center [941, 402] width 168 height 135
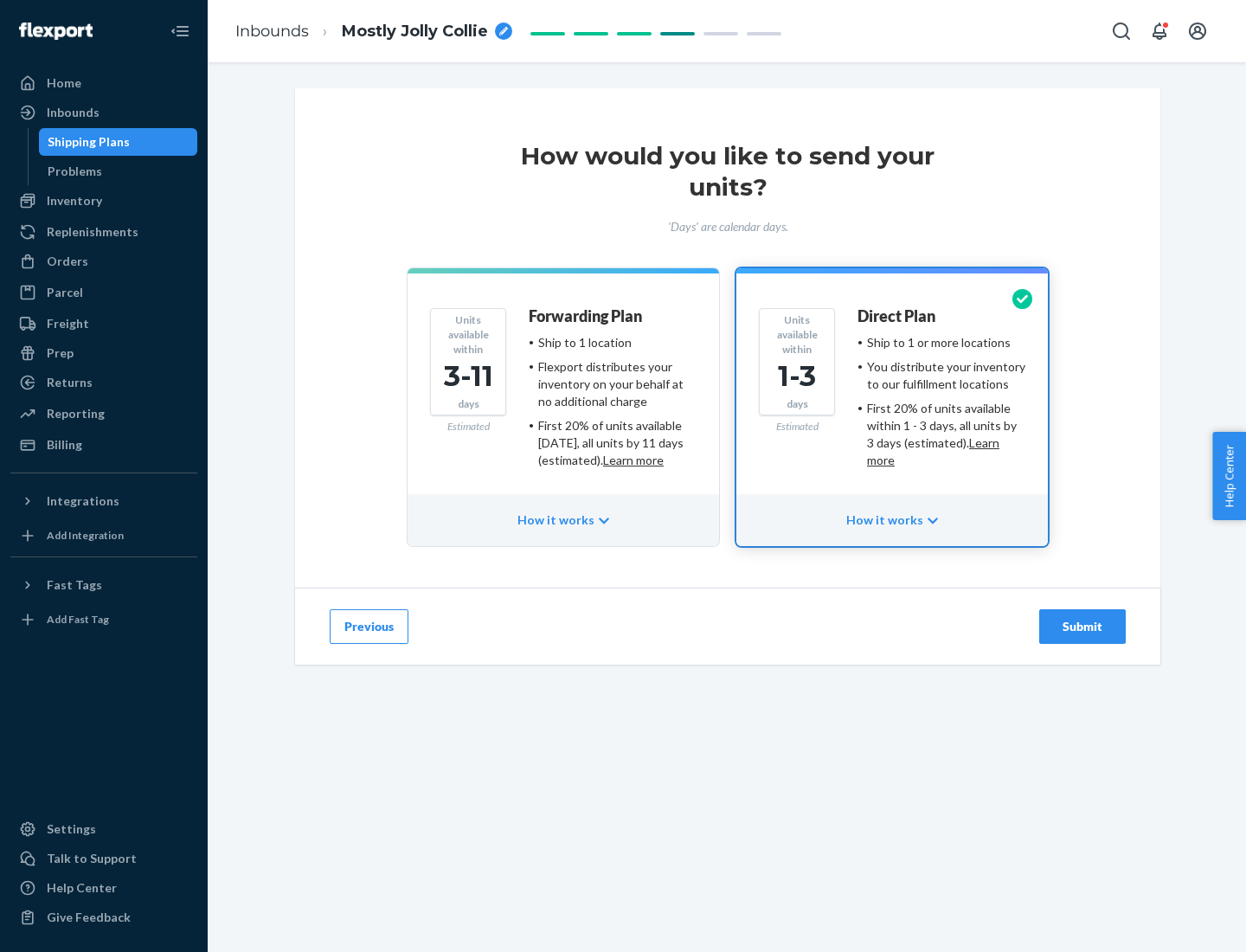
click at [1083, 627] on div "Submit" at bounding box center [1082, 627] width 57 height 17
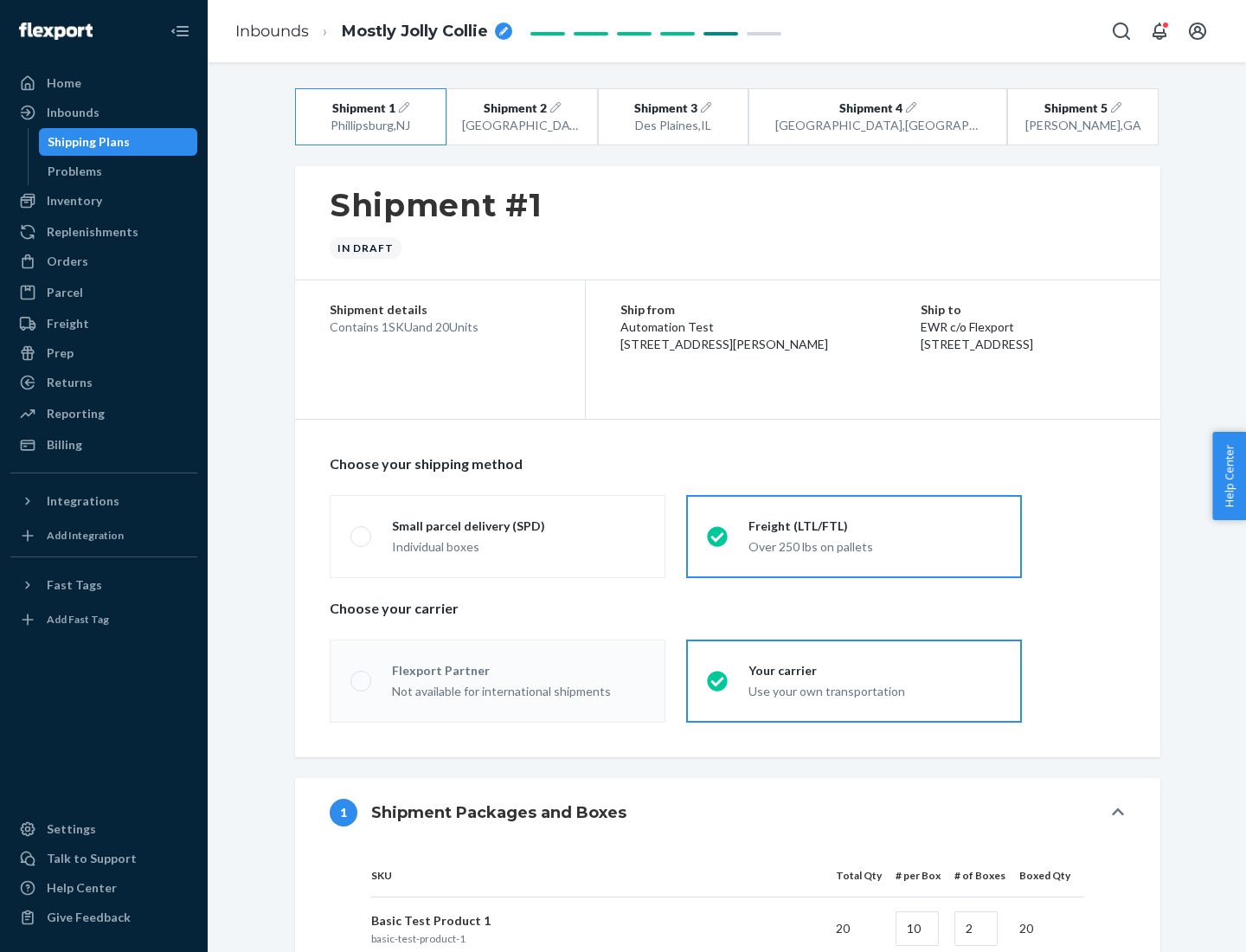
radio input "true"
radio input "false"
radio input "true"
radio input "false"
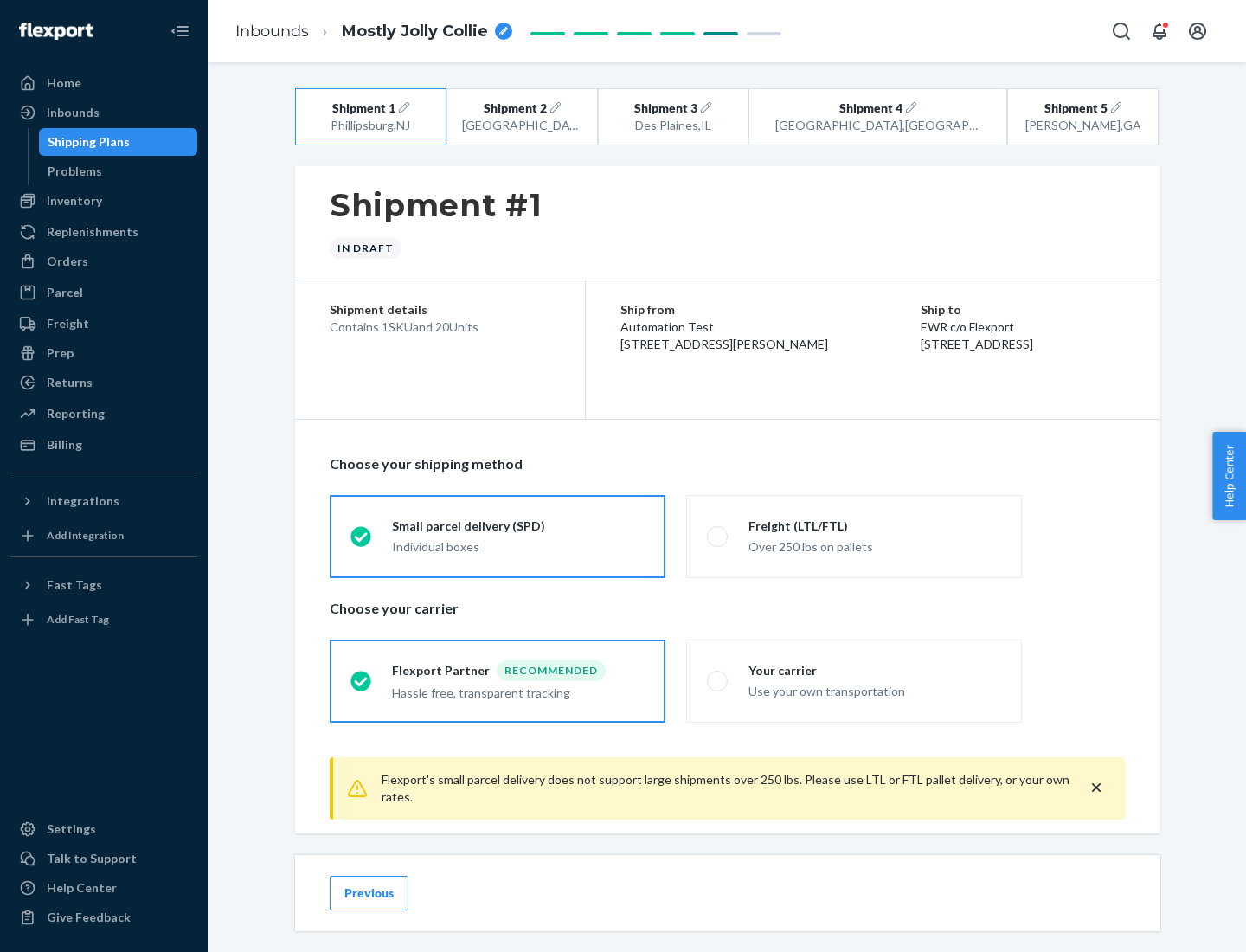
scroll to position [19, 0]
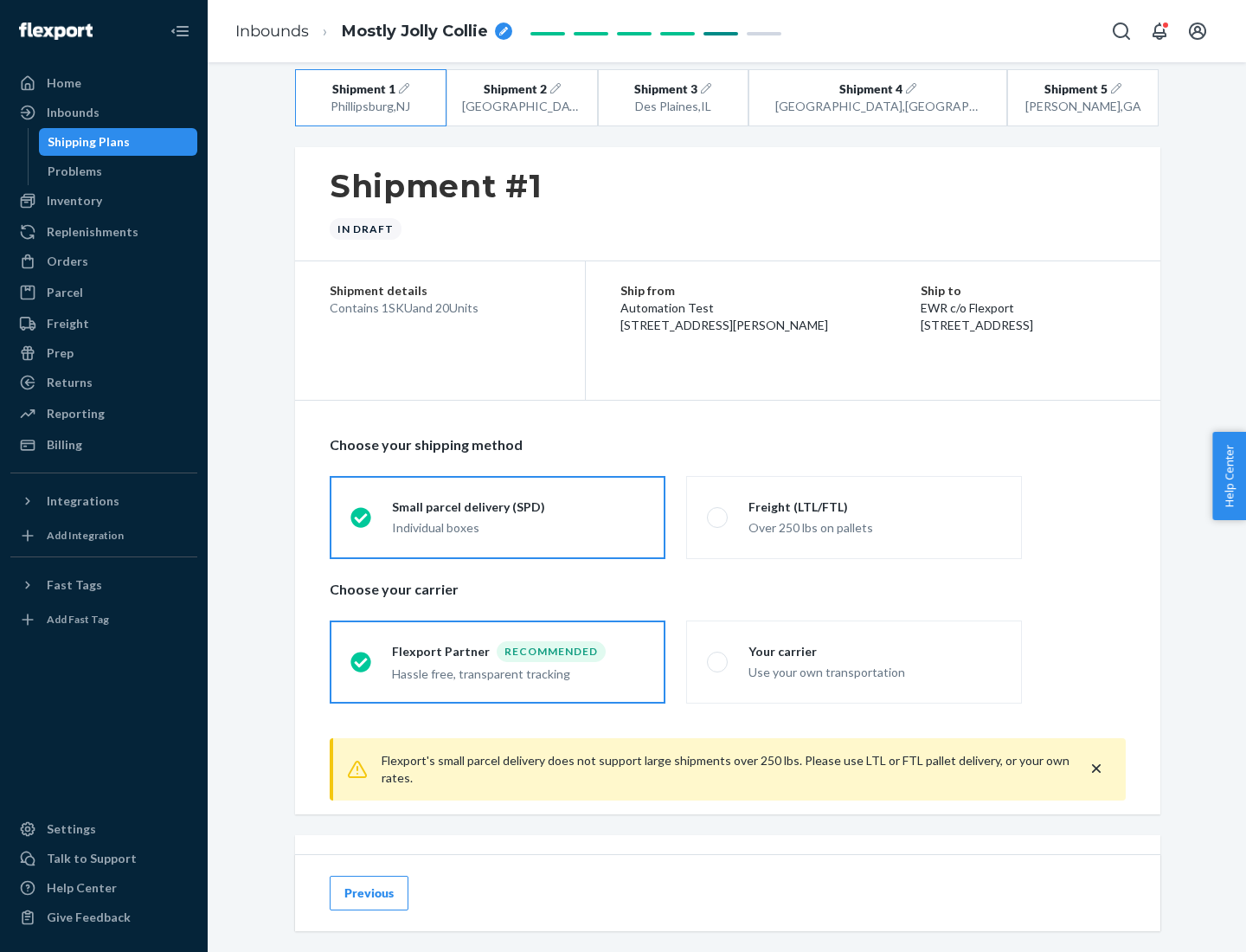
click at [875, 506] on div "Freight (LTL/FTL)" at bounding box center [875, 507] width 252 height 17
click at [718, 512] on input "Freight (LTL/FTL) Over 250 lbs on pallets" at bounding box center [713, 518] width 12 height 12
radio input "true"
radio input "false"
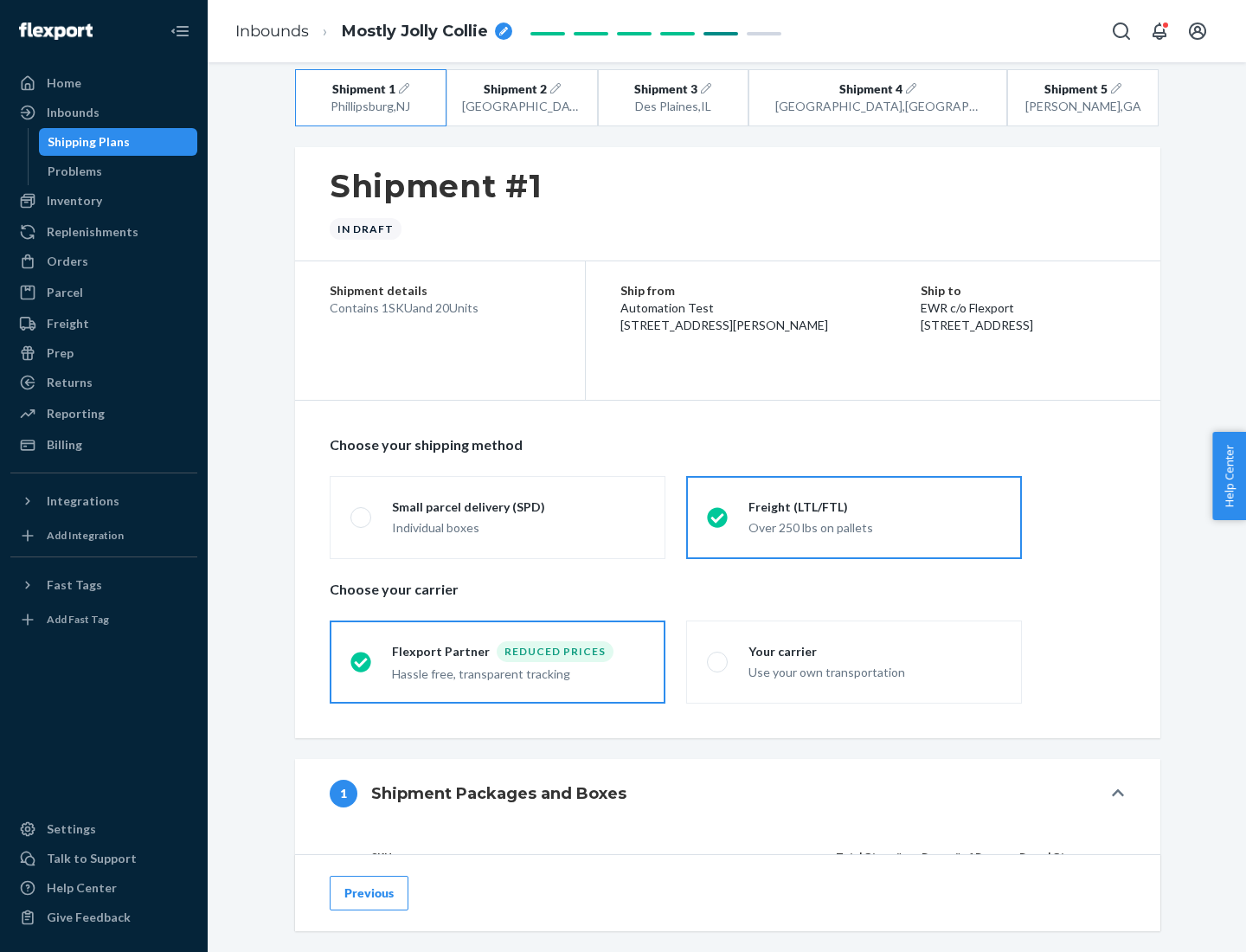
scroll to position [164, 0]
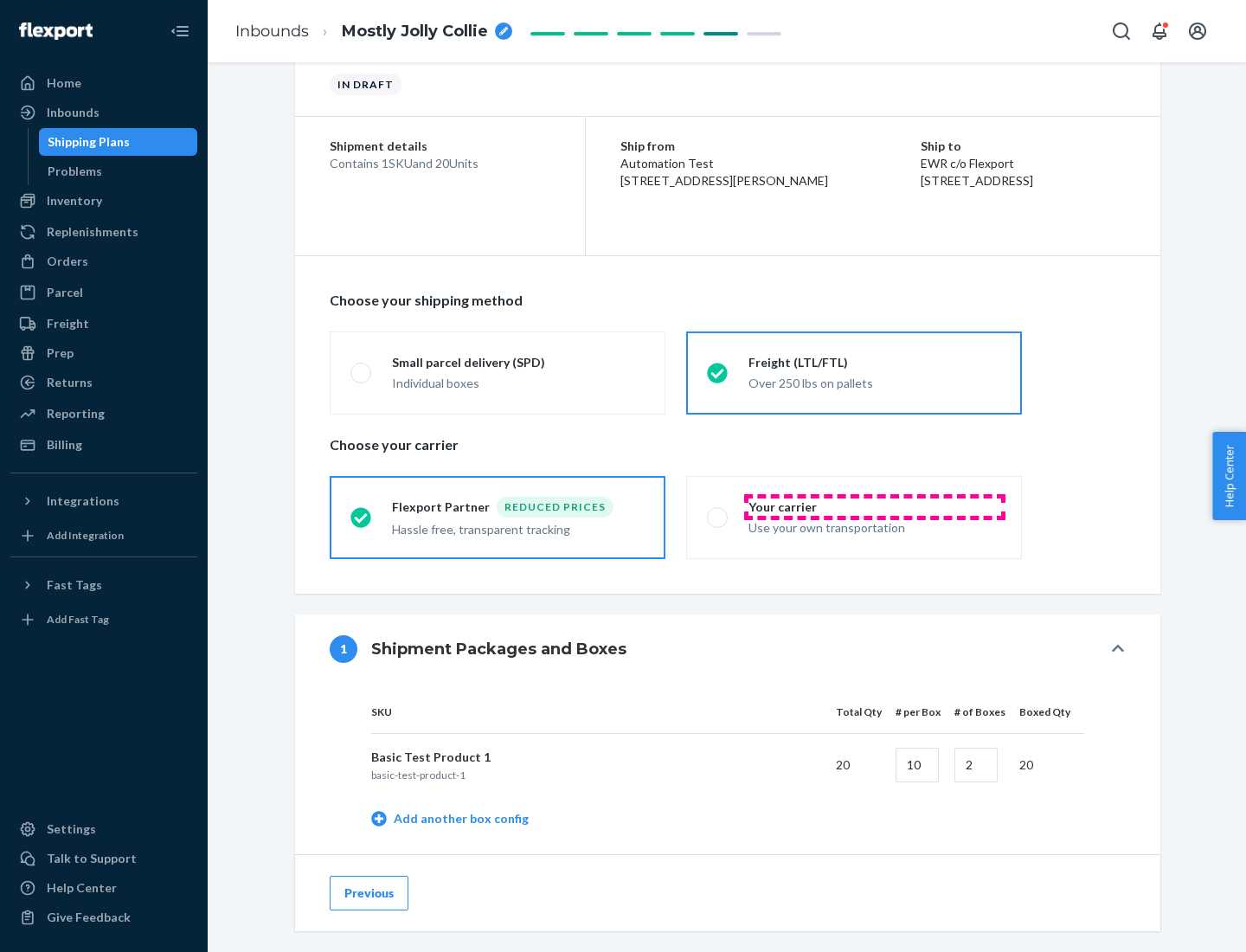
click at [875, 506] on div "Your carrier" at bounding box center [875, 507] width 252 height 17
click at [718, 512] on input "Your carrier Use your own transportation" at bounding box center [713, 518] width 12 height 12
radio input "true"
radio input "false"
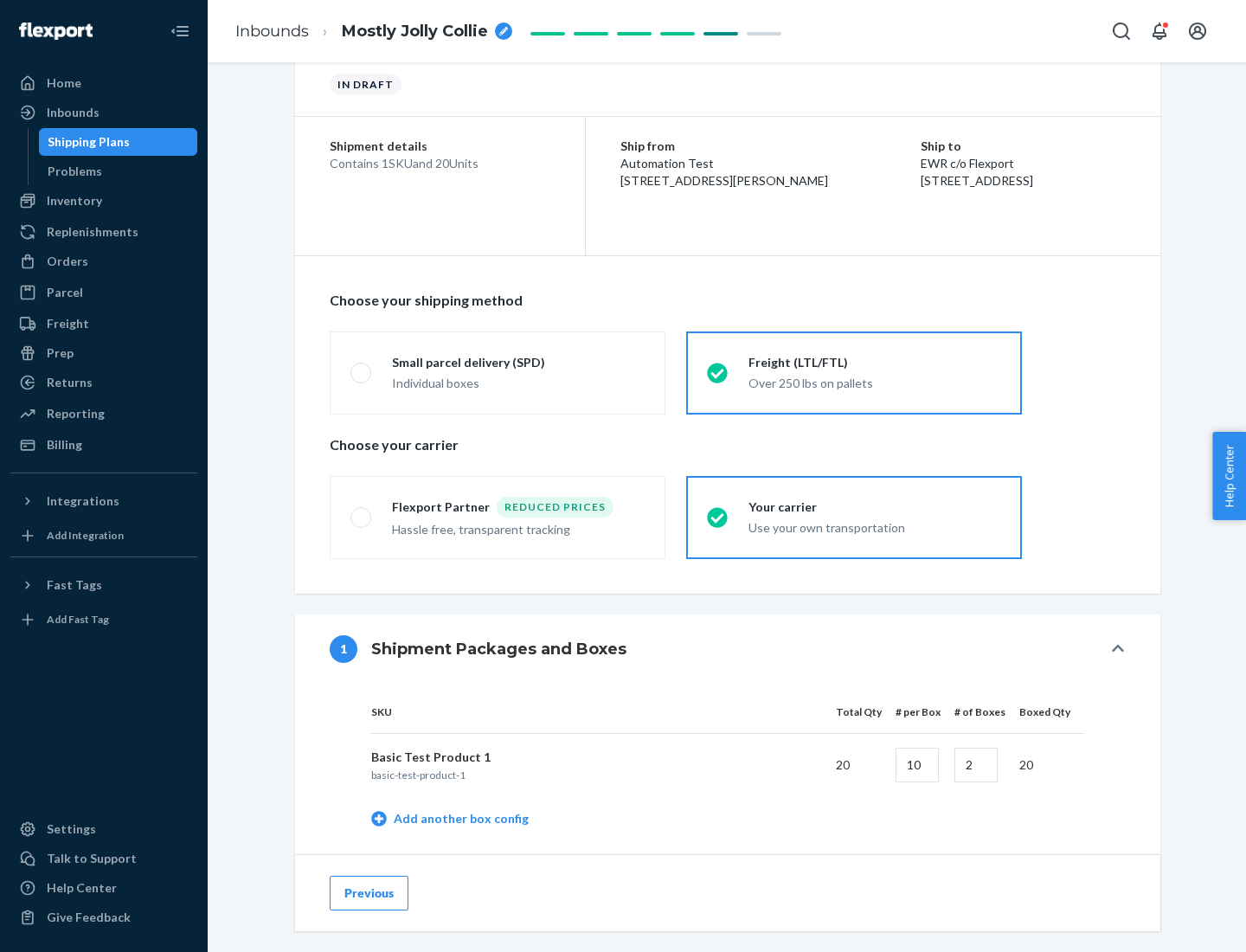
scroll to position [547, 0]
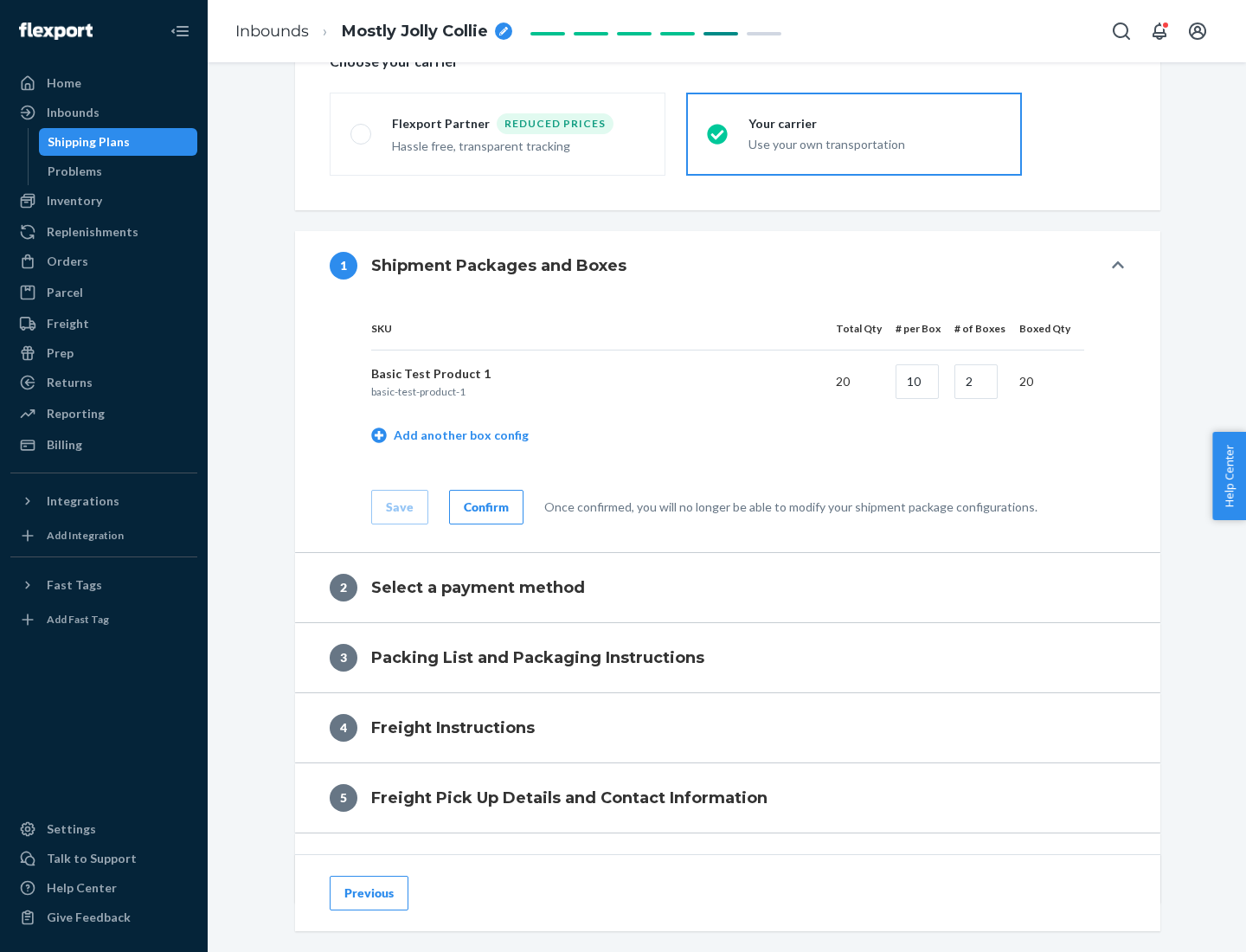
click at [484, 506] on div "Confirm" at bounding box center [486, 507] width 45 height 17
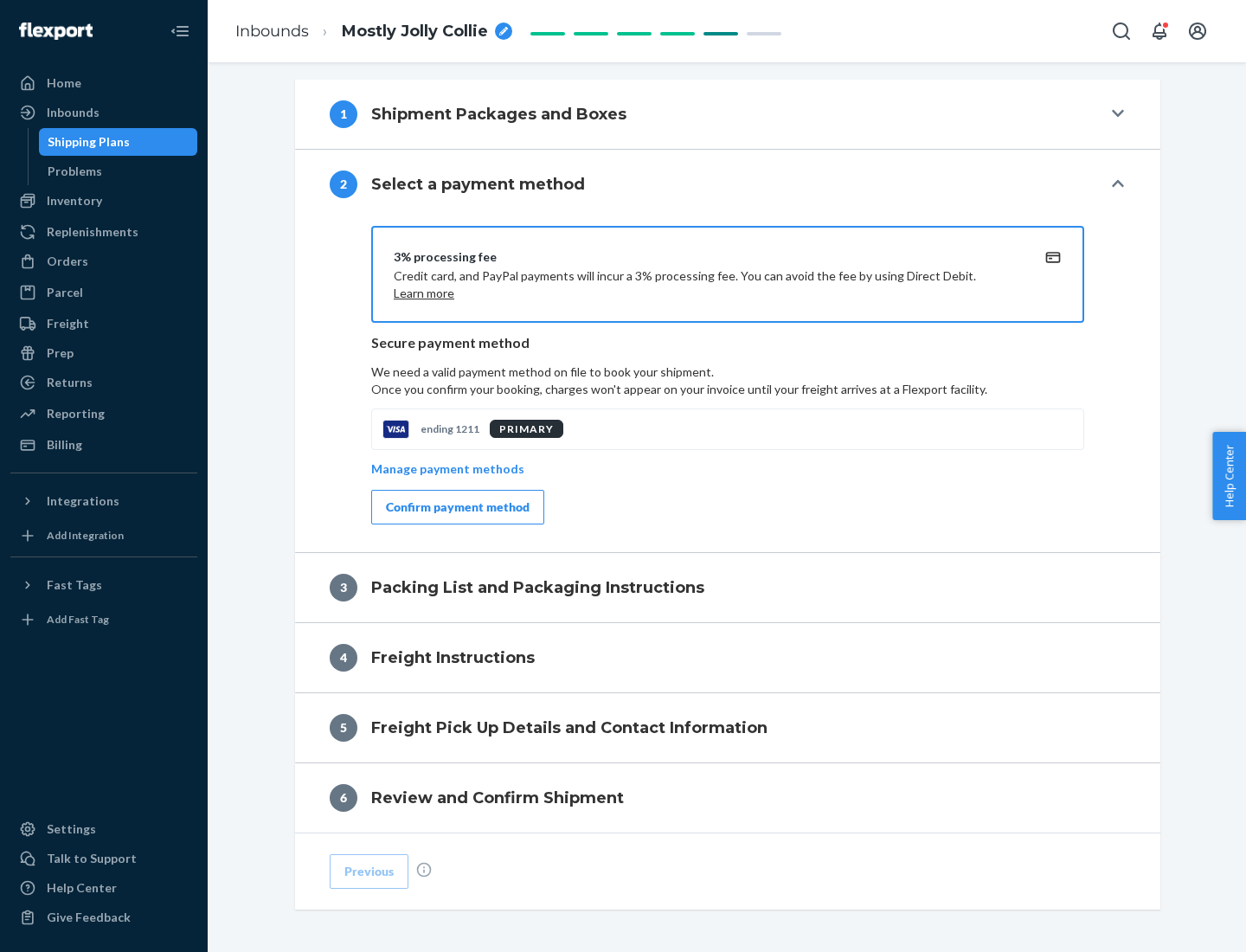
click at [456, 507] on div "Confirm payment method" at bounding box center [458, 507] width 143 height 17
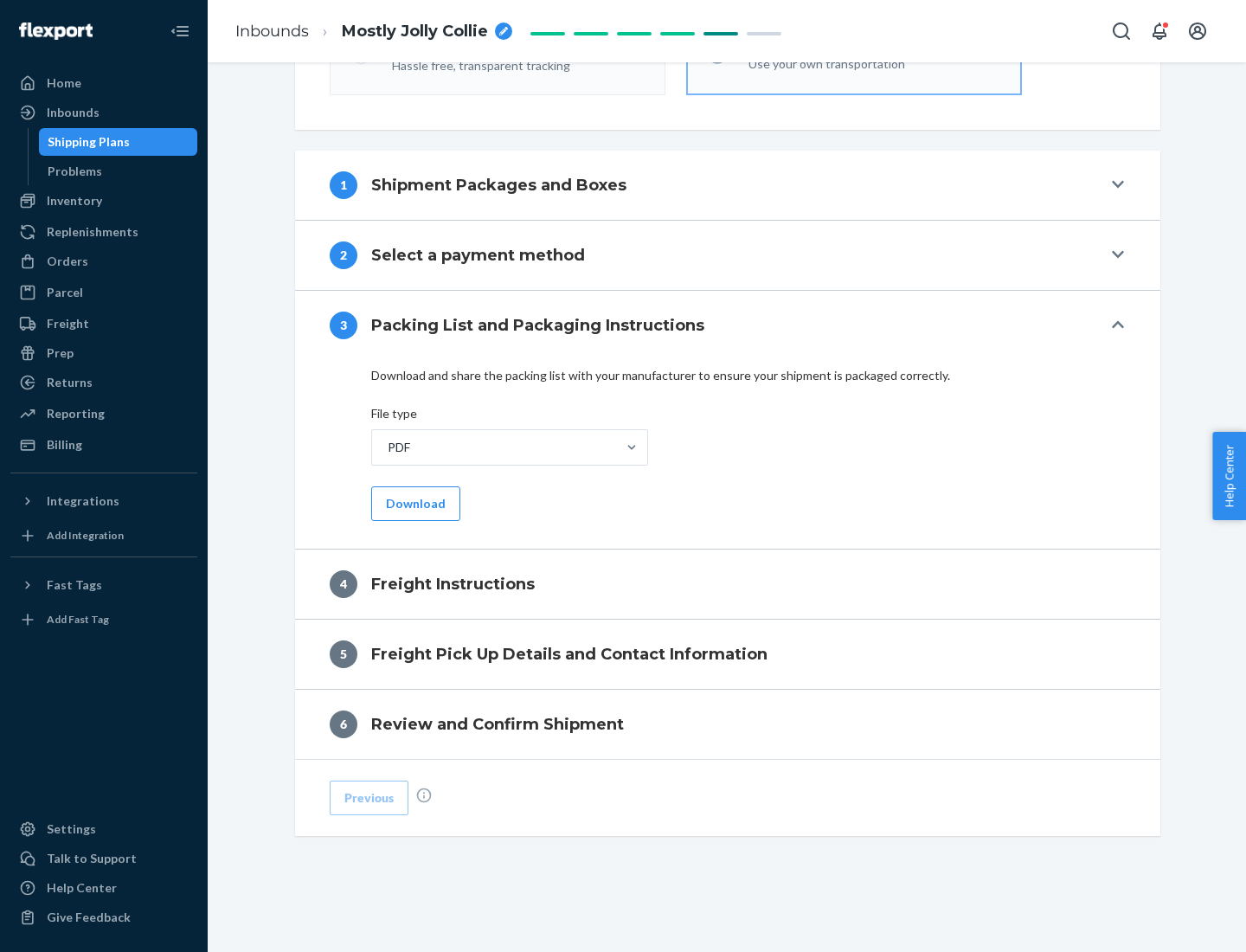
scroll to position [624, 0]
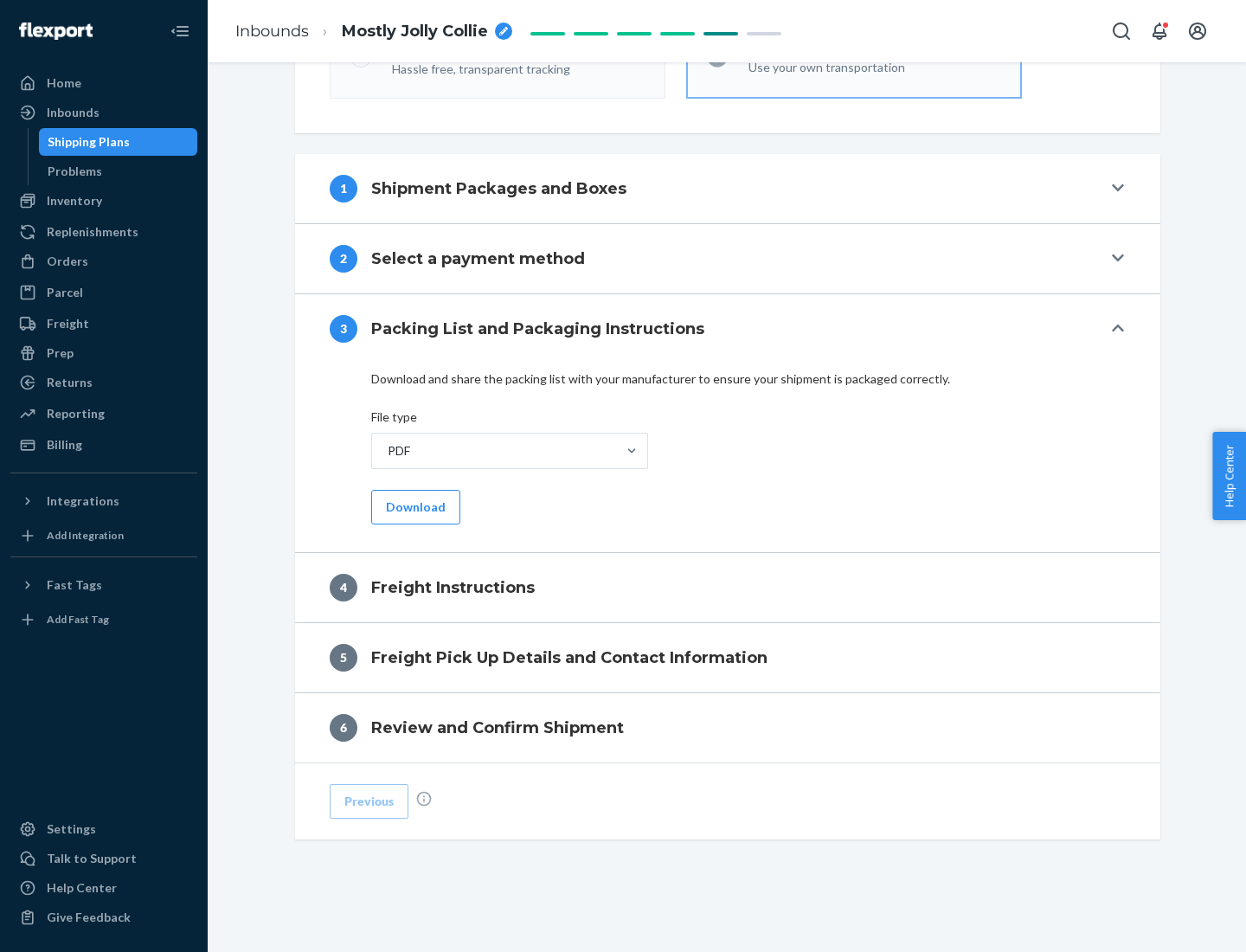
click at [414, 506] on button "Download" at bounding box center [416, 507] width 89 height 35
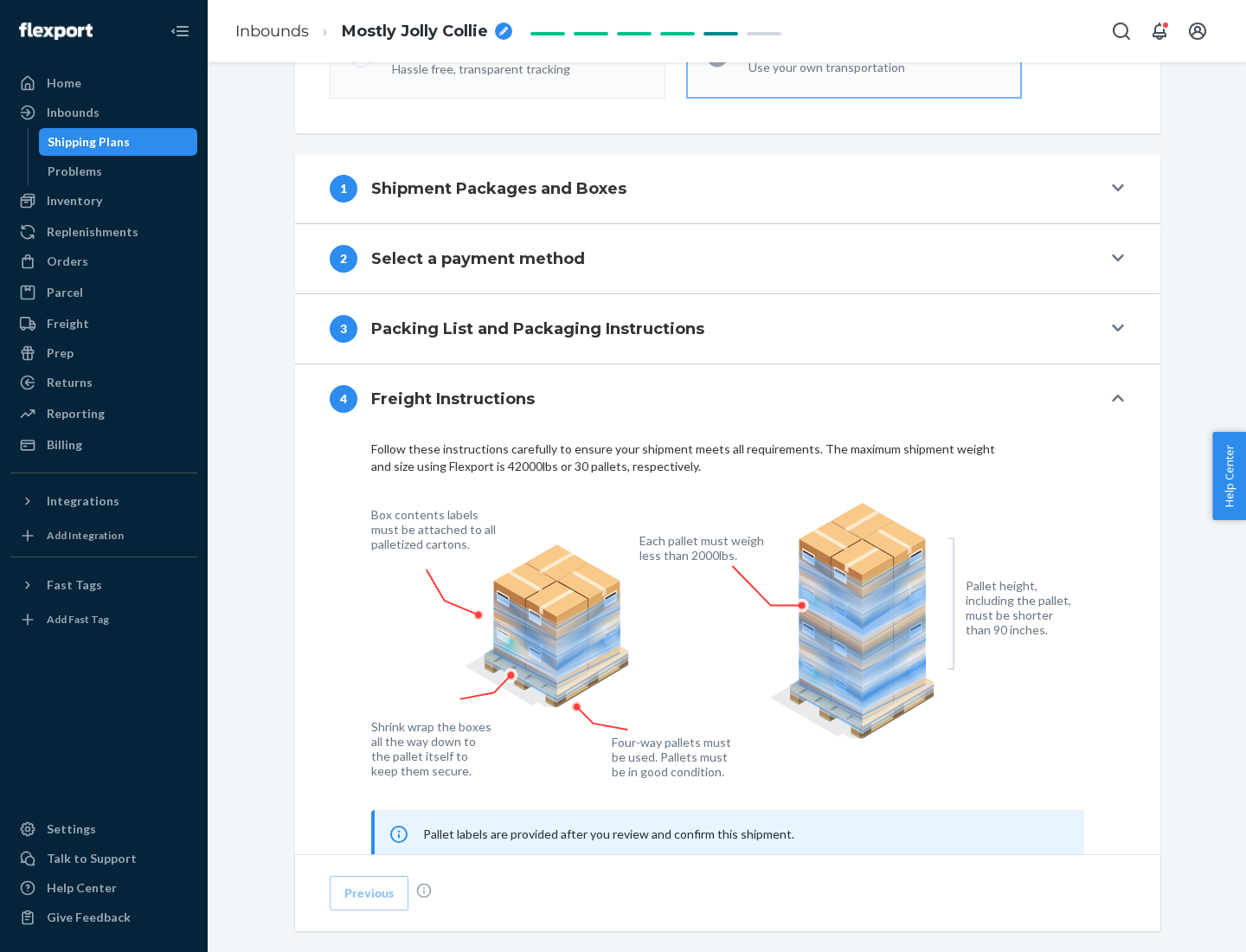
scroll to position [1046, 0]
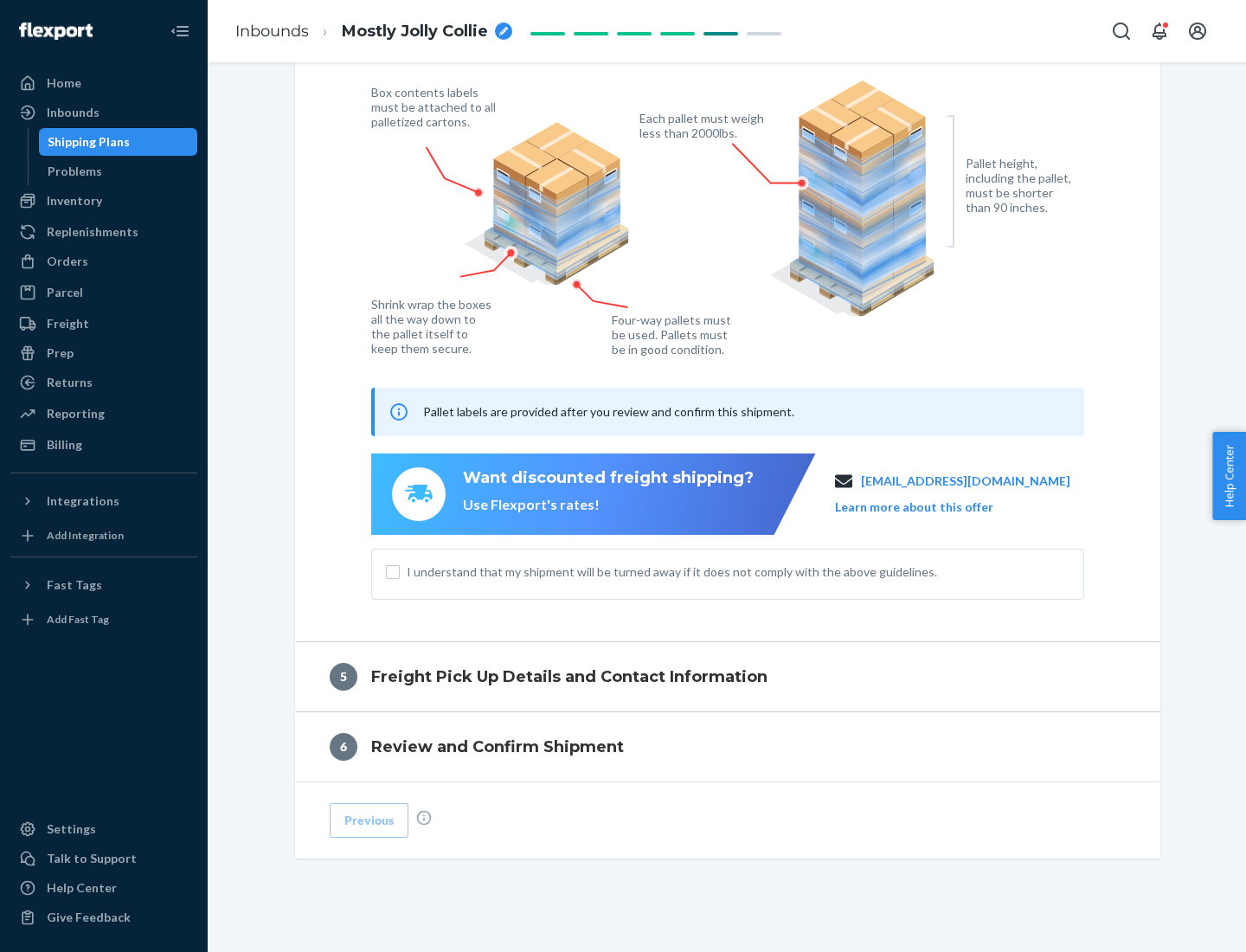
click at [935, 506] on button "Learn more about this offer" at bounding box center [914, 507] width 159 height 17
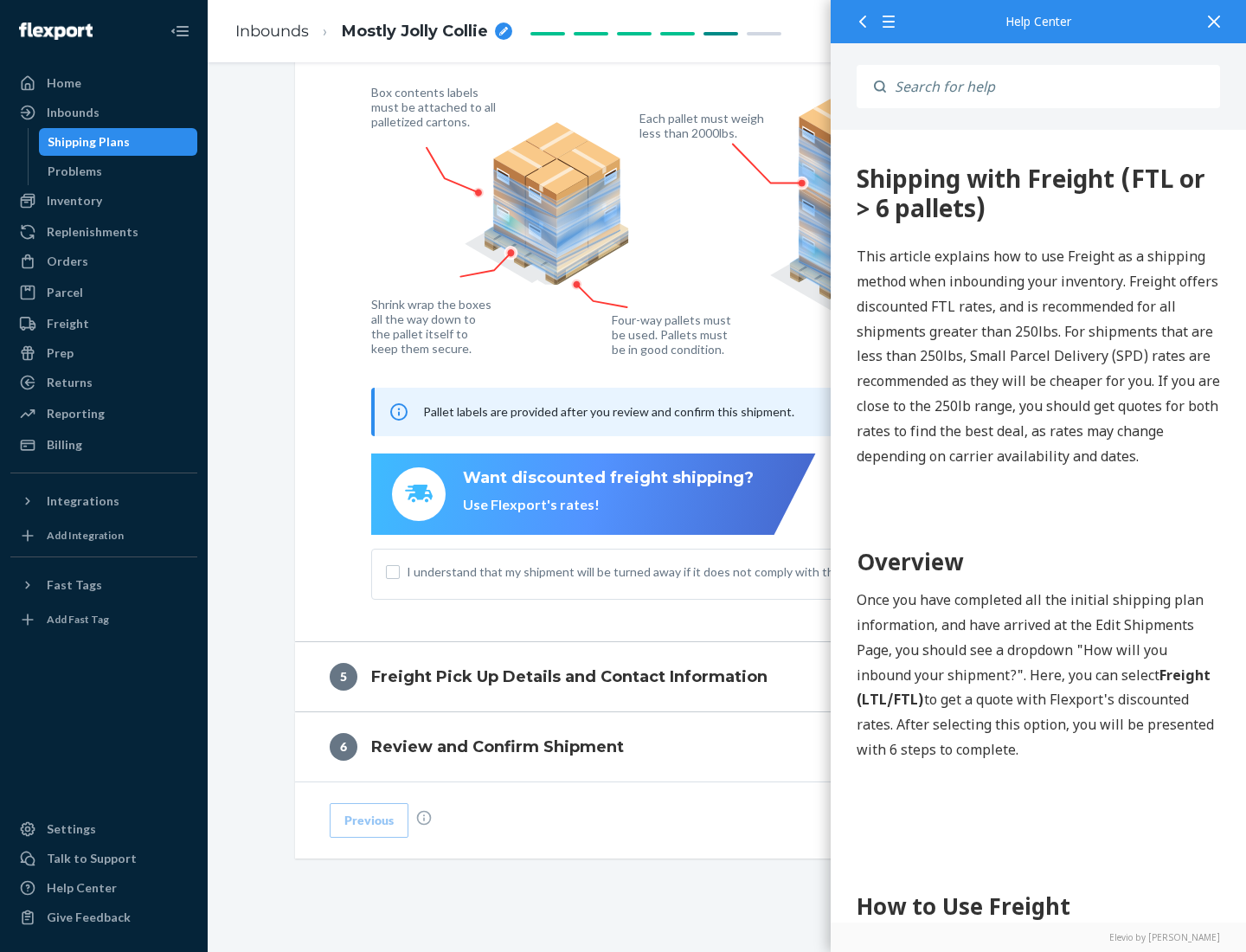
scroll to position [0, 0]
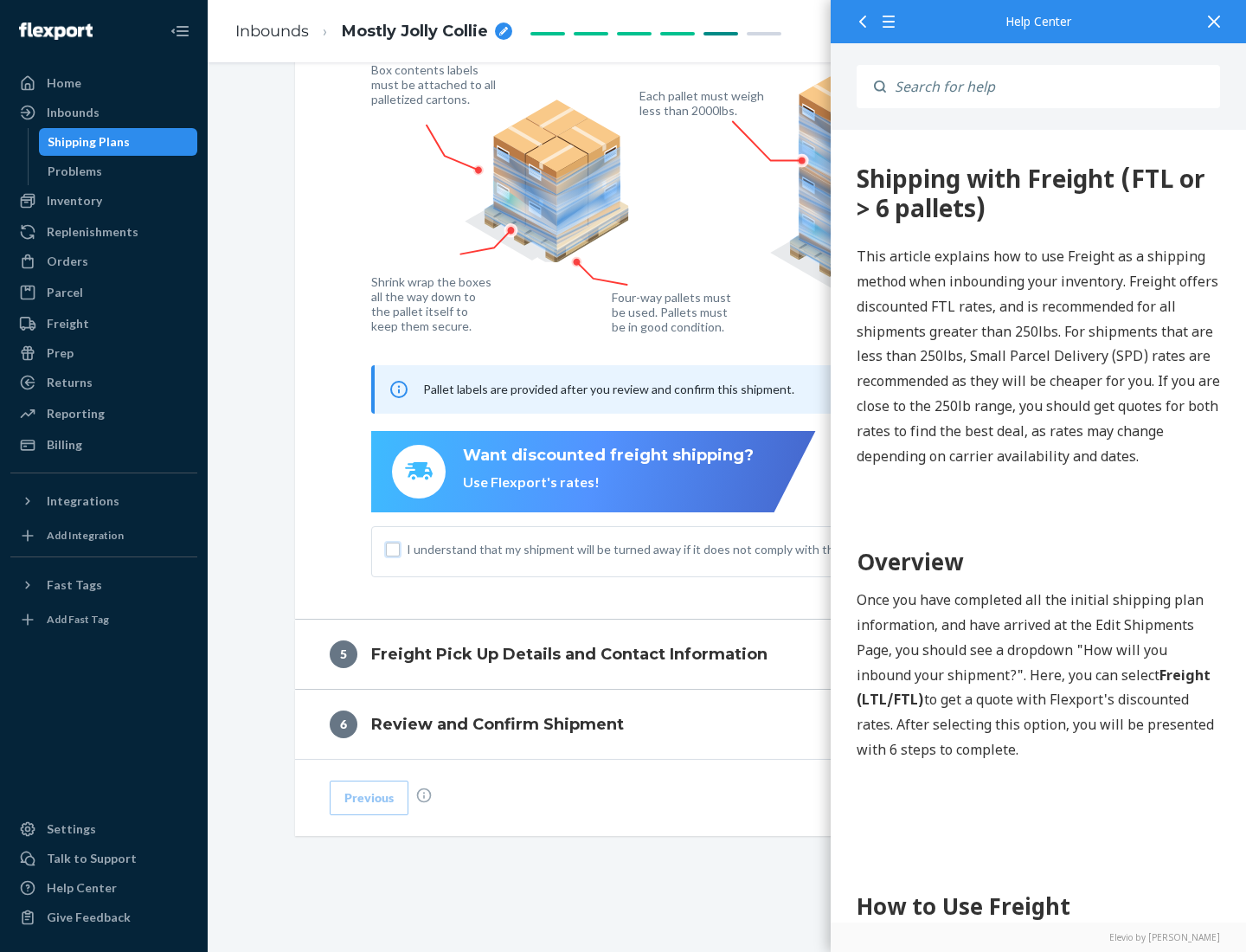
click at [393, 549] on input "I understand that my shipment will be turned away if it does not comply with th…" at bounding box center [393, 550] width 14 height 14
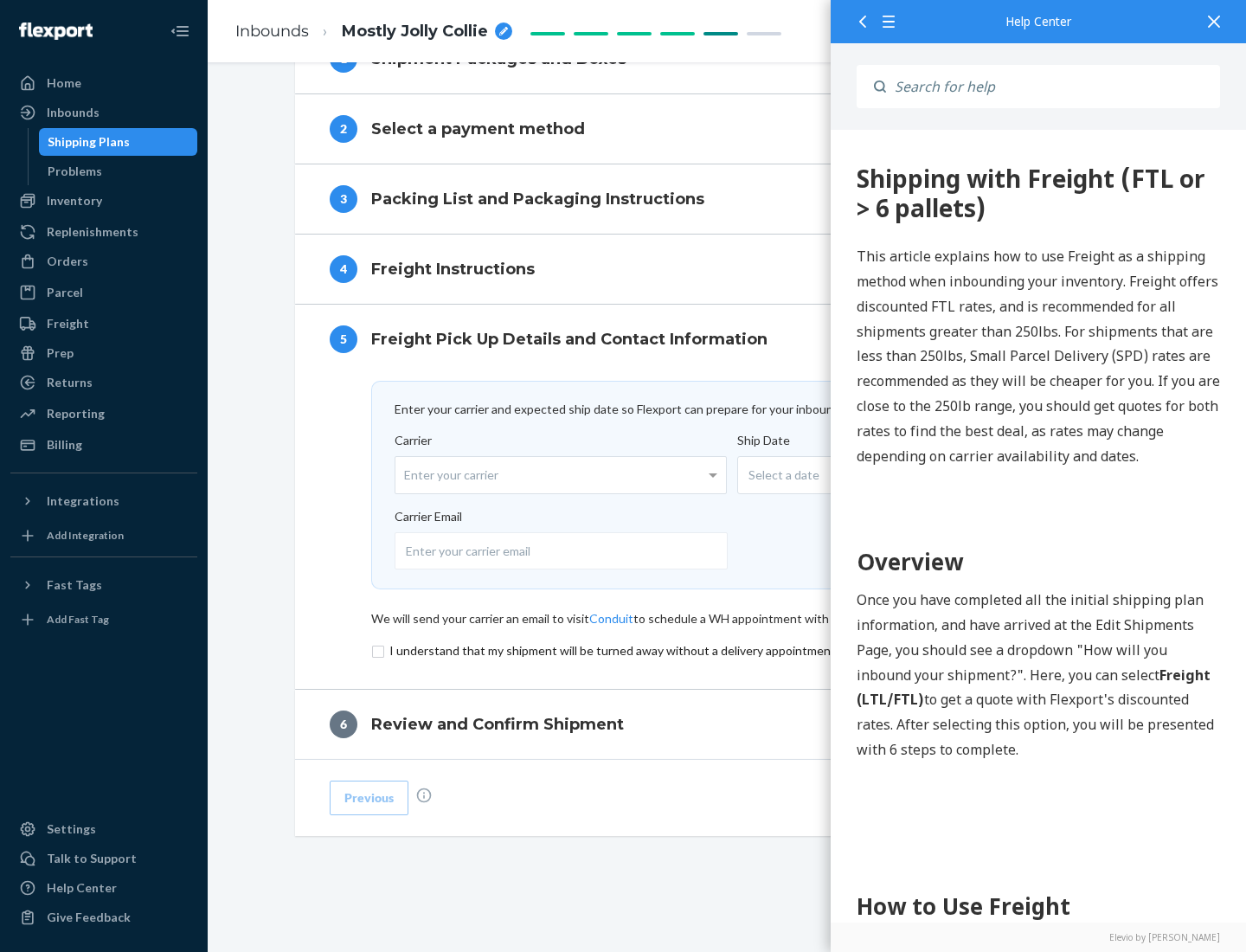
scroll to position [754, 0]
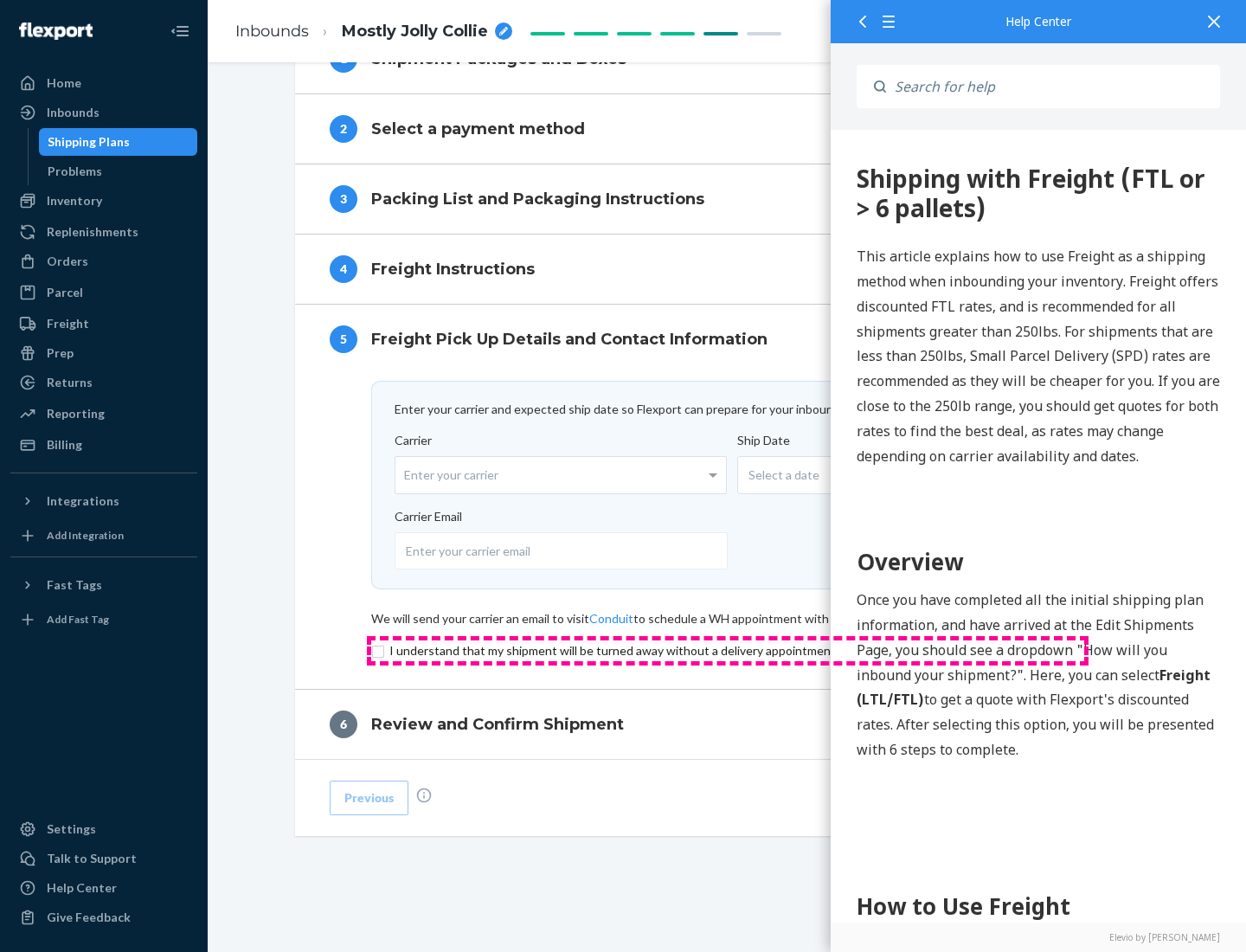
click at [727, 650] on input "checkbox" at bounding box center [727, 650] width 713 height 20
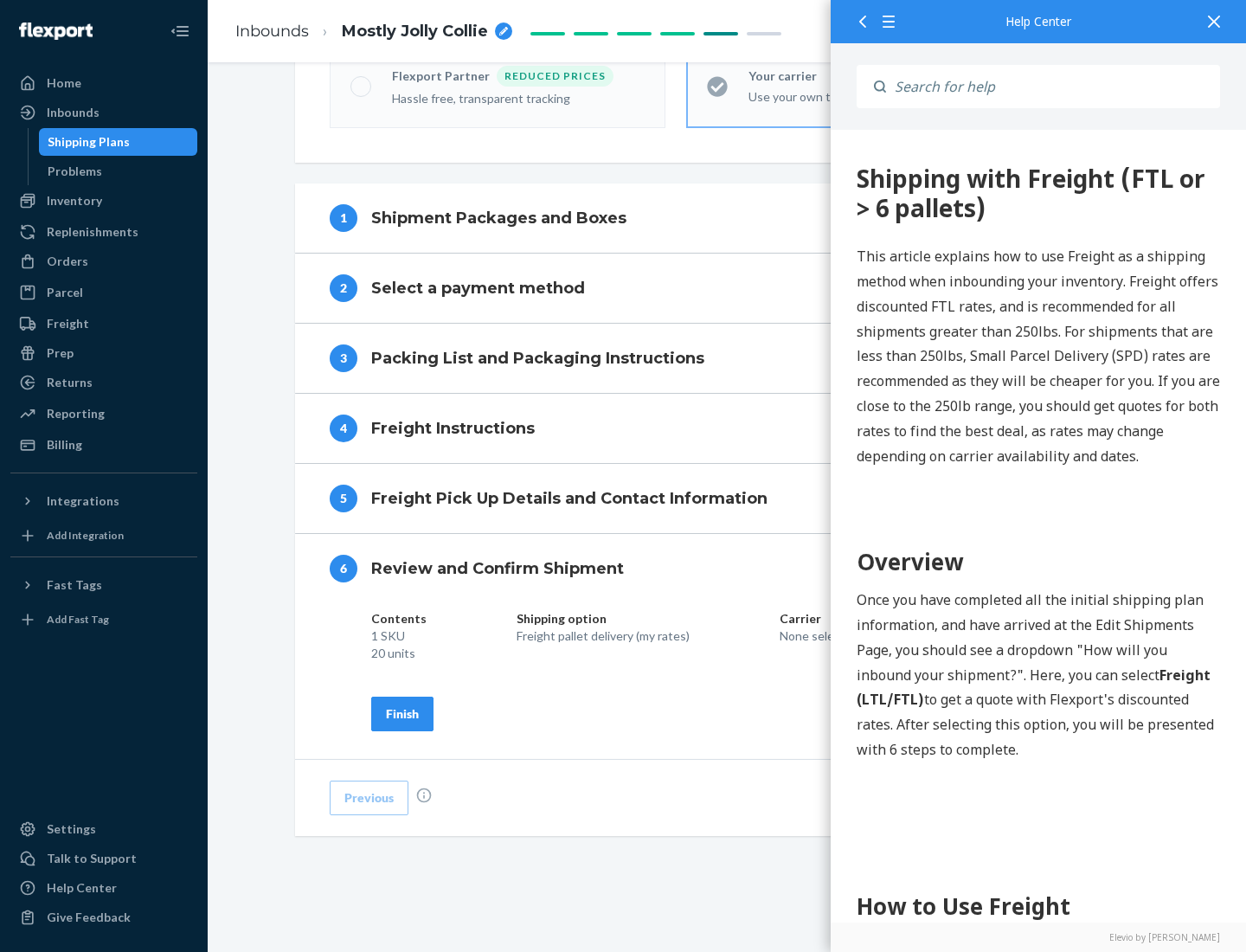
scroll to position [594, 0]
click at [402, 713] on div "Finish" at bounding box center [402, 714] width 33 height 17
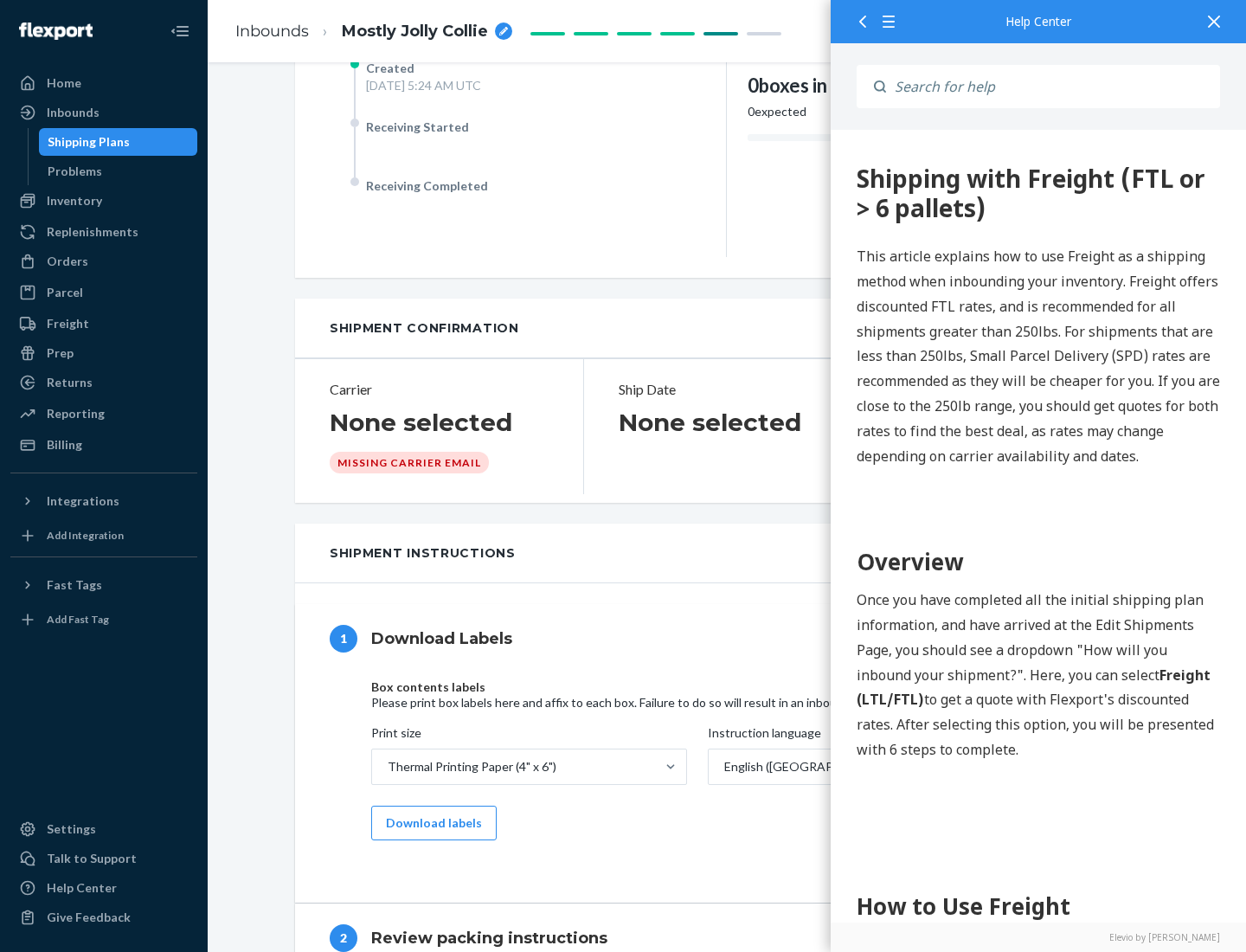
scroll to position [0, 0]
